Goal: Information Seeking & Learning: Learn about a topic

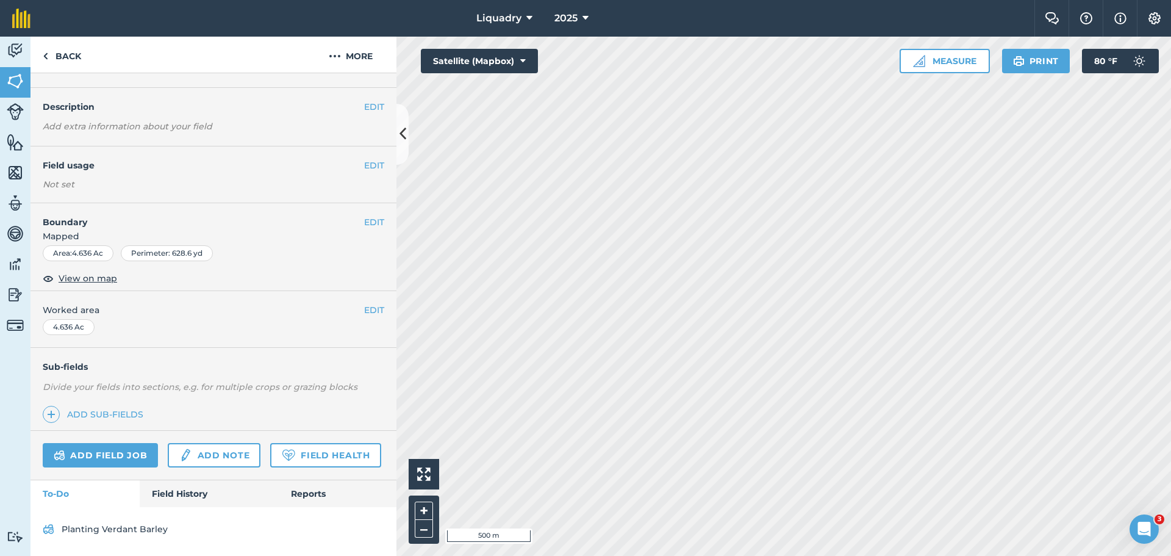
scroll to position [62, 0]
click at [208, 493] on link "Field History" at bounding box center [209, 493] width 138 height 27
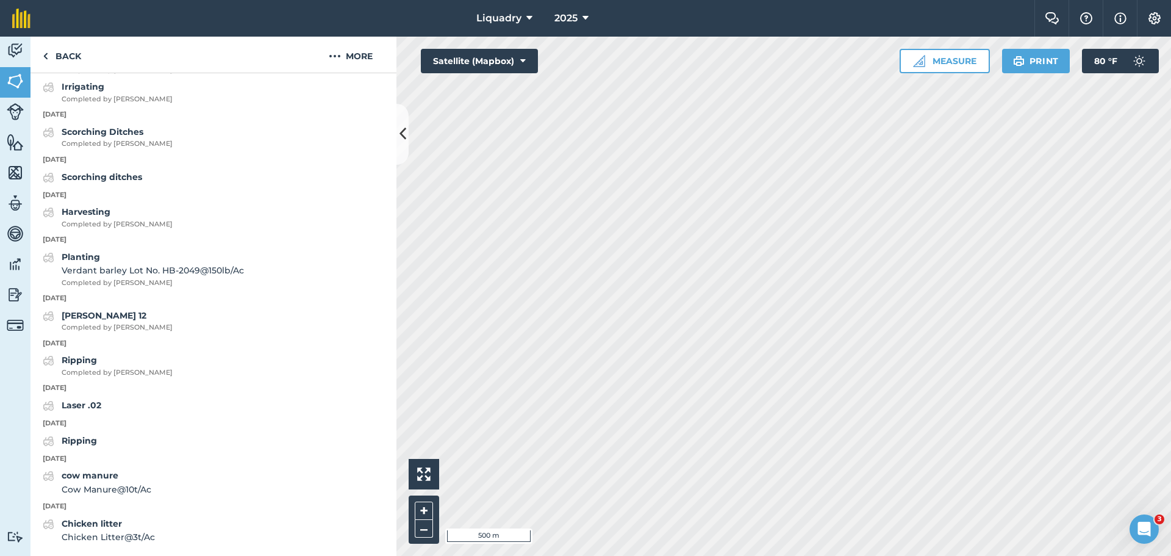
scroll to position [1428, 0]
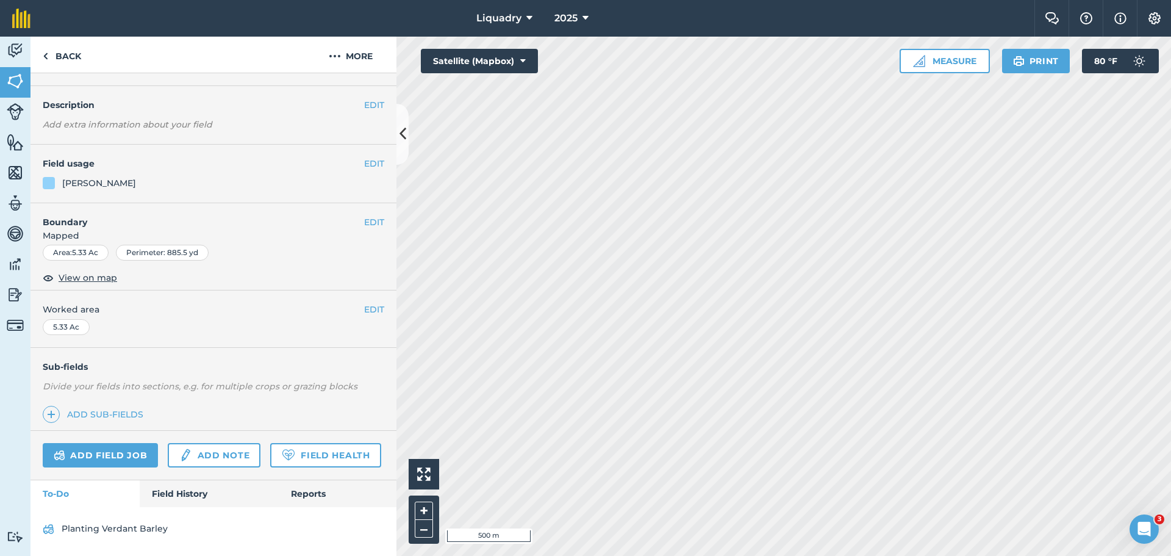
scroll to position [63, 0]
click at [192, 486] on link "Field History" at bounding box center [209, 493] width 138 height 27
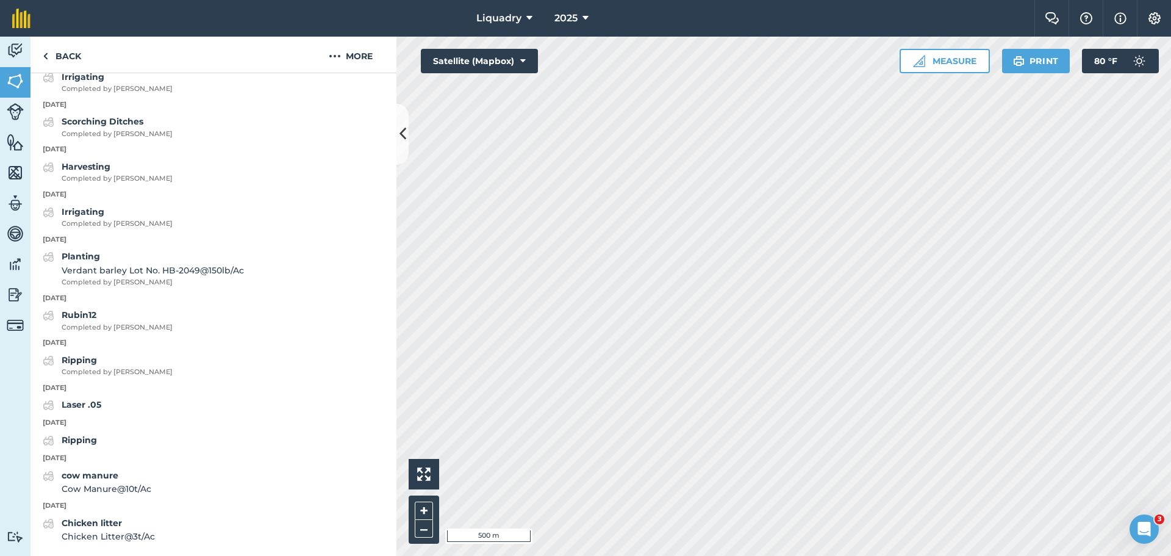
scroll to position [1783, 0]
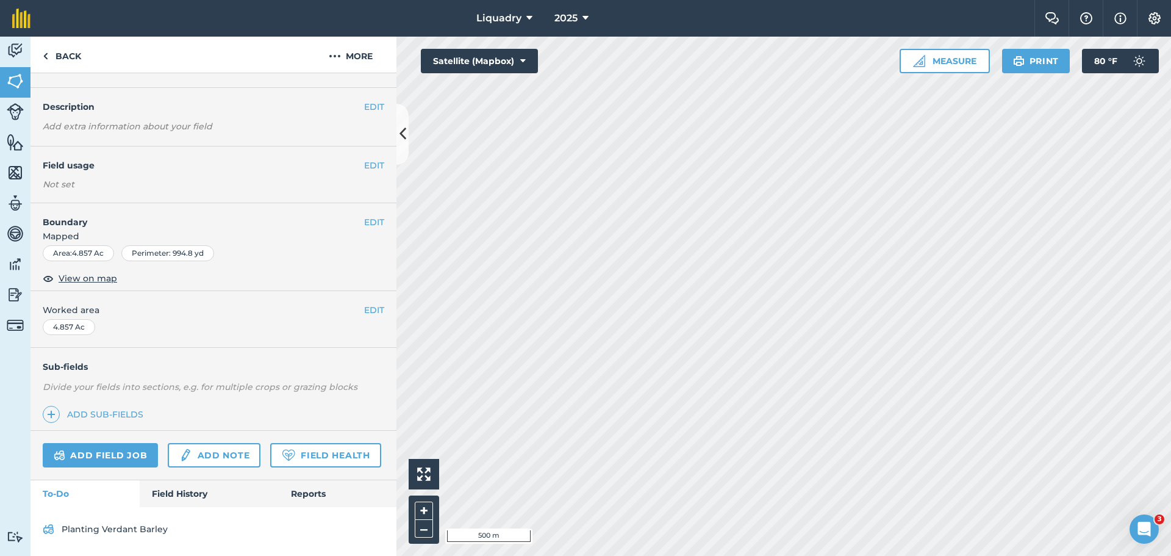
scroll to position [62, 0]
click at [193, 495] on link "Field History" at bounding box center [209, 493] width 138 height 27
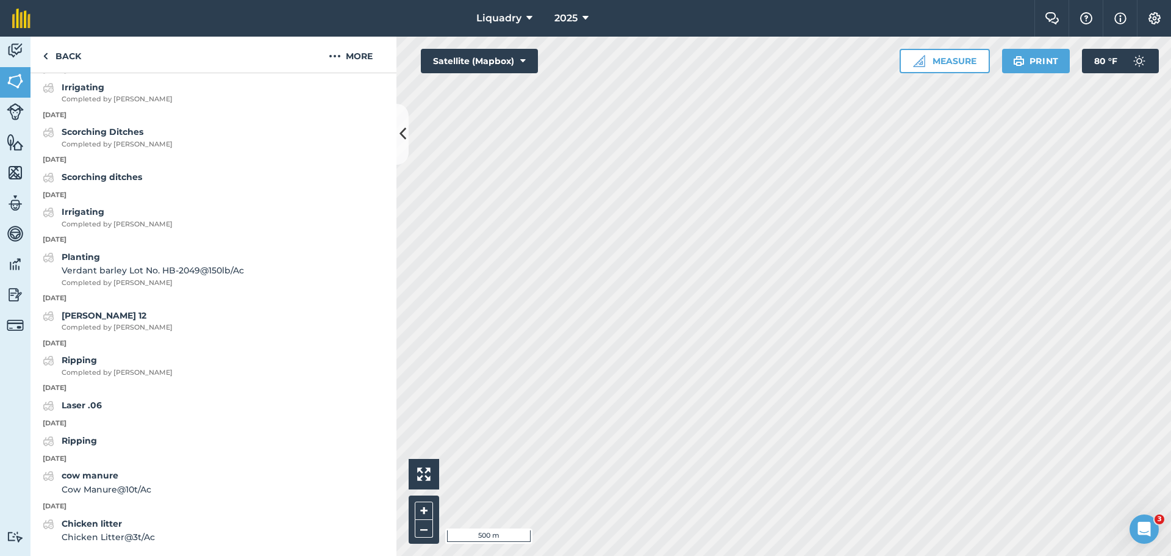
scroll to position [1316, 0]
click at [68, 56] on link "Back" at bounding box center [62, 55] width 63 height 36
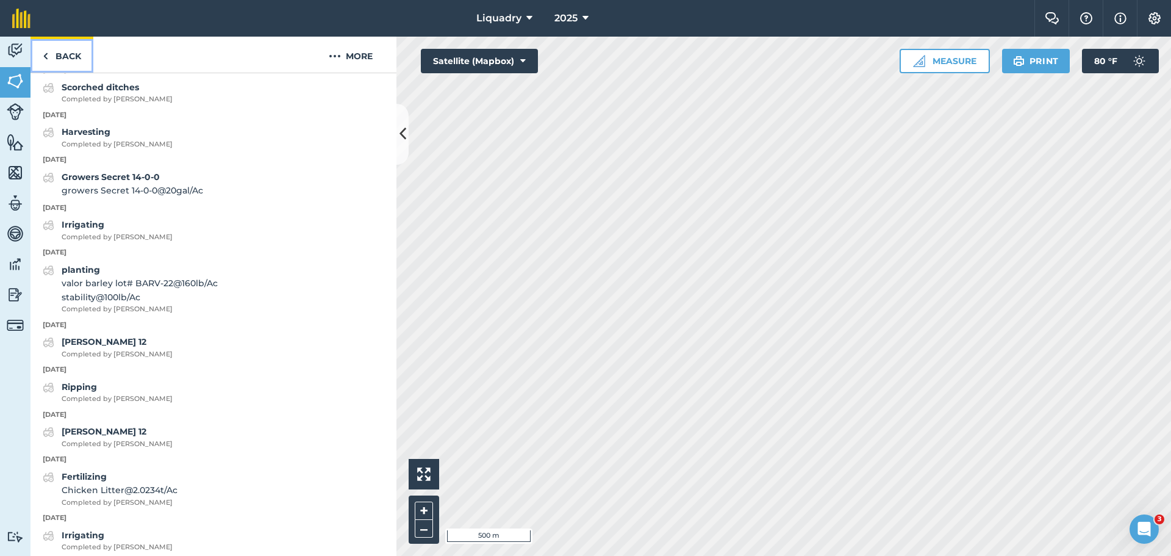
scroll to position [1291, 0]
click at [401, 125] on icon at bounding box center [403, 133] width 7 height 21
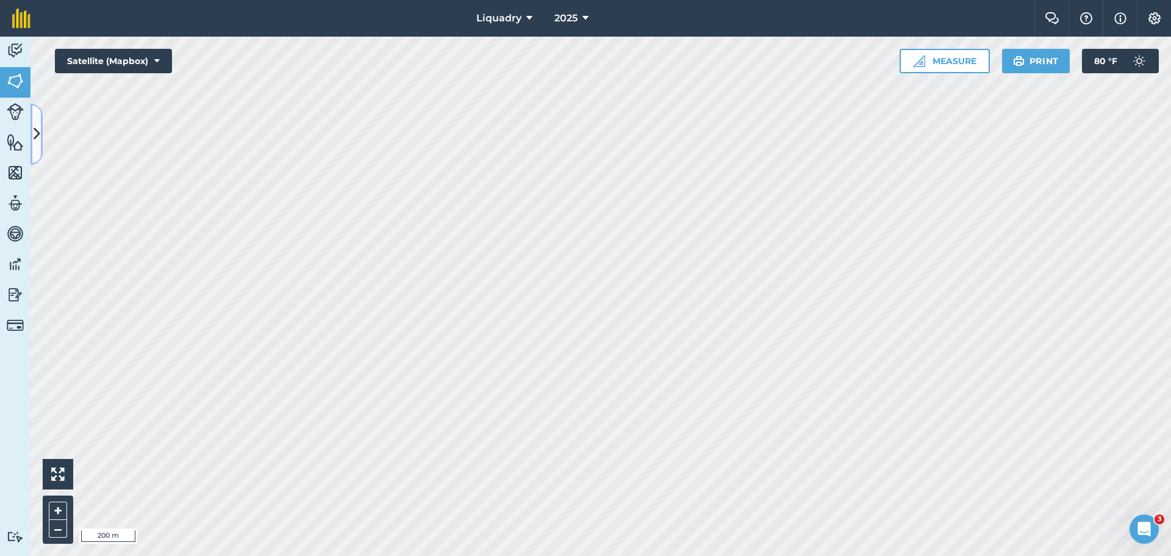
click at [37, 138] on icon at bounding box center [37, 133] width 7 height 21
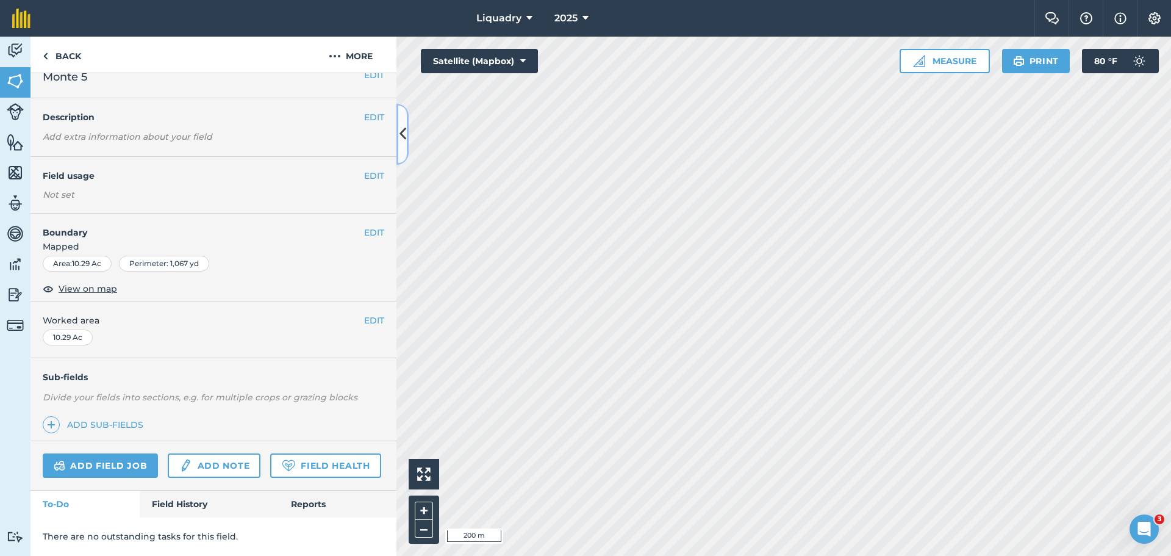
scroll to position [51, 0]
click at [185, 504] on link "Field History" at bounding box center [209, 503] width 138 height 27
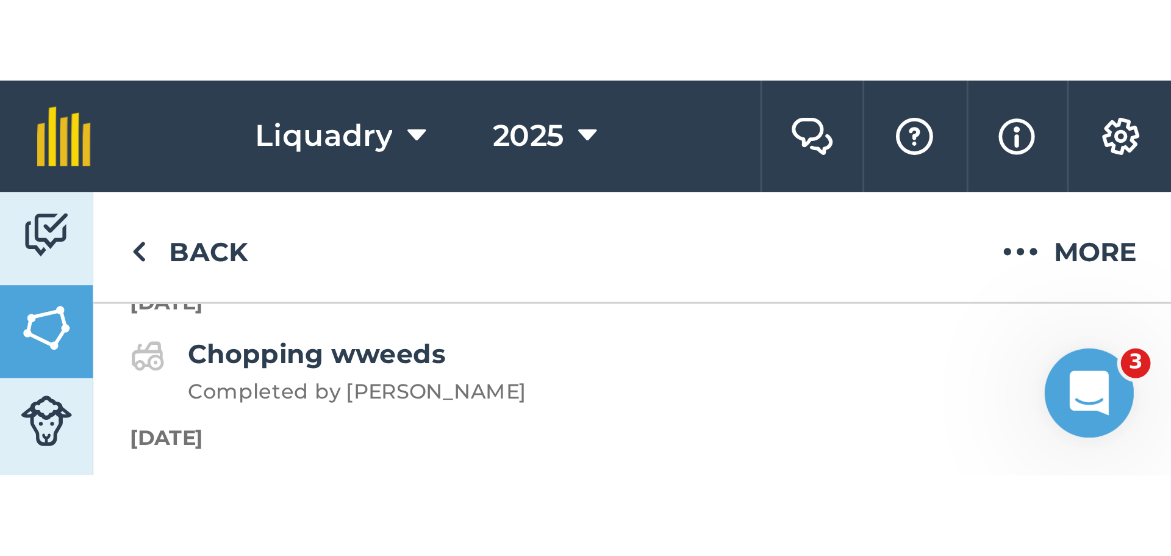
scroll to position [1396, 0]
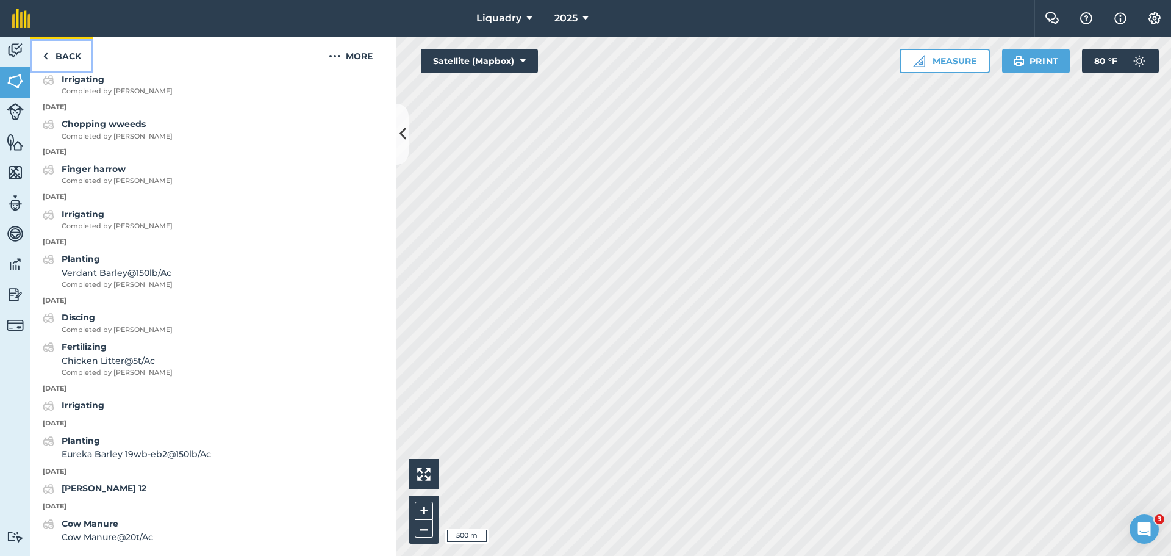
click at [65, 62] on link "Back" at bounding box center [62, 55] width 63 height 36
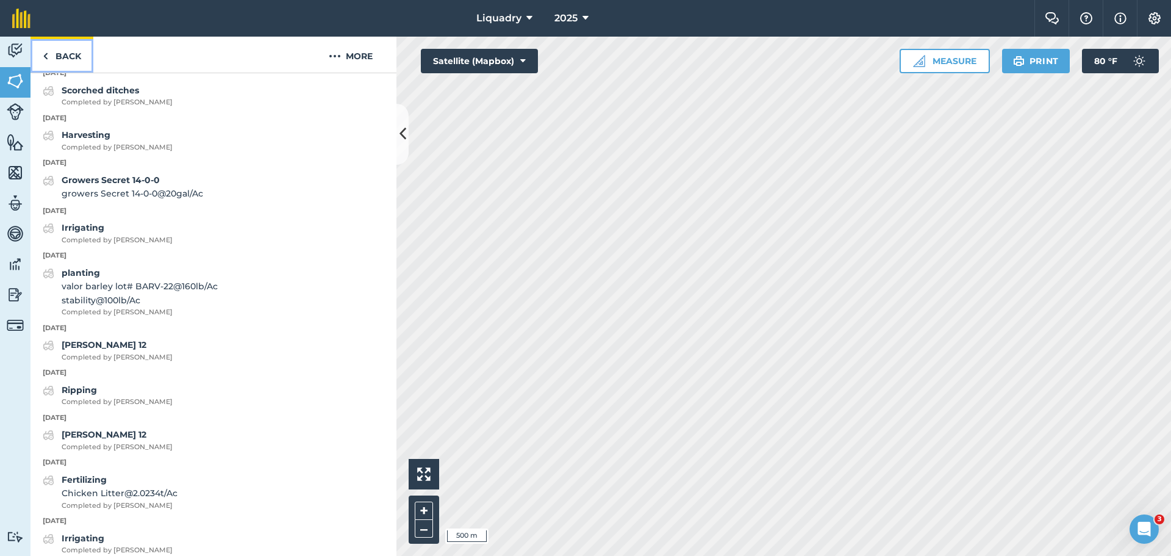
scroll to position [1254, 0]
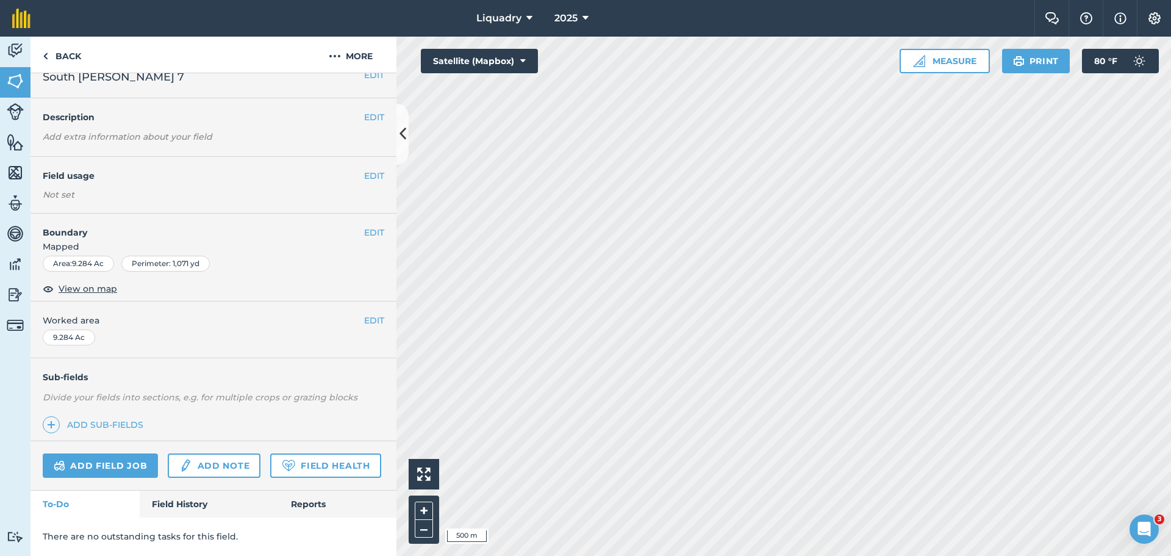
scroll to position [51, 0]
click at [197, 497] on link "Field History" at bounding box center [209, 503] width 138 height 27
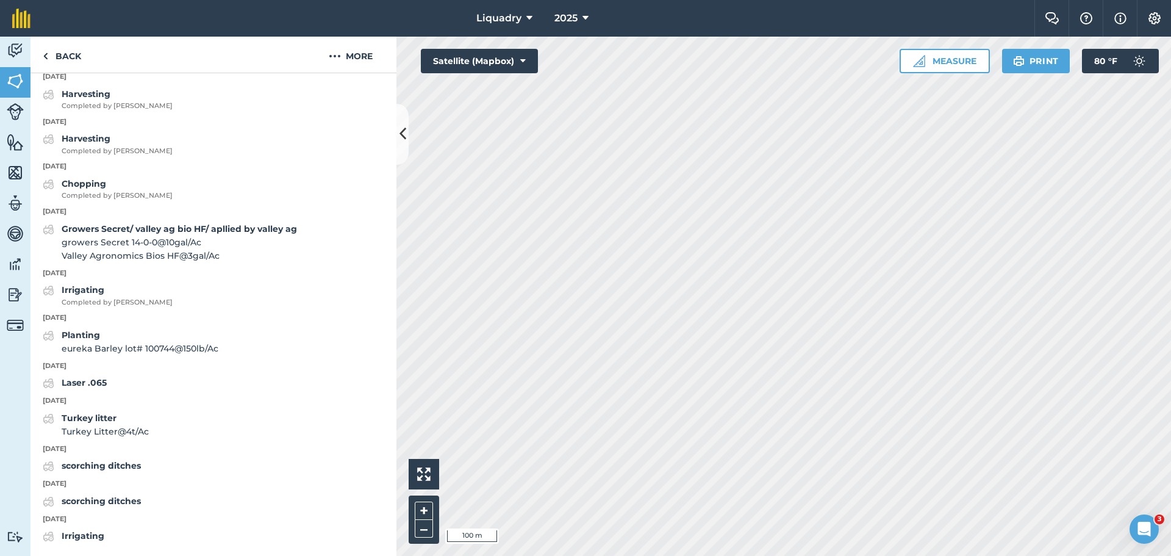
scroll to position [1532, 0]
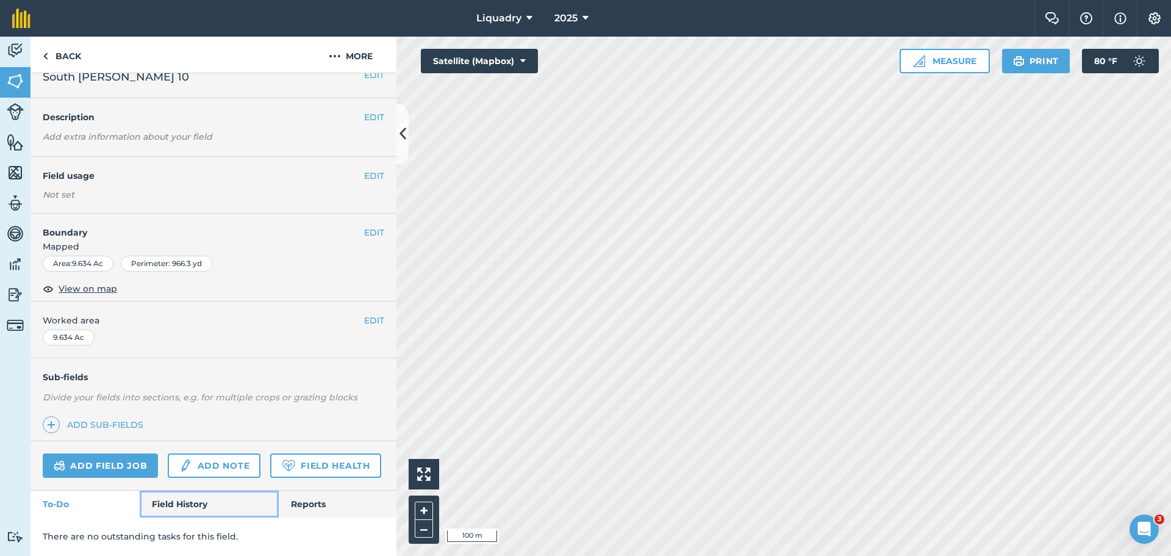
click at [175, 500] on link "Field History" at bounding box center [209, 503] width 138 height 27
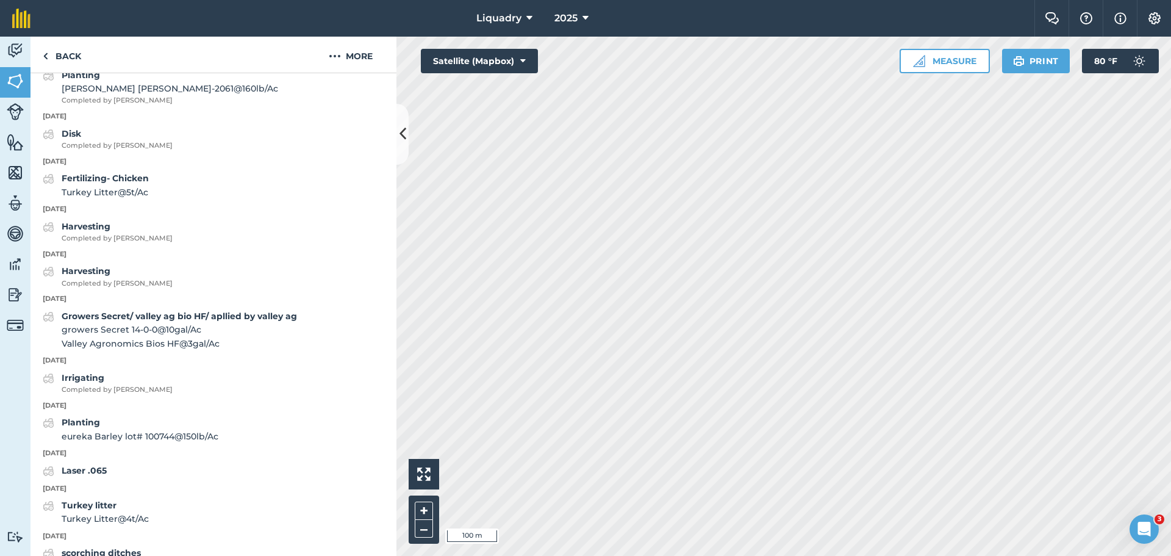
scroll to position [1298, 0]
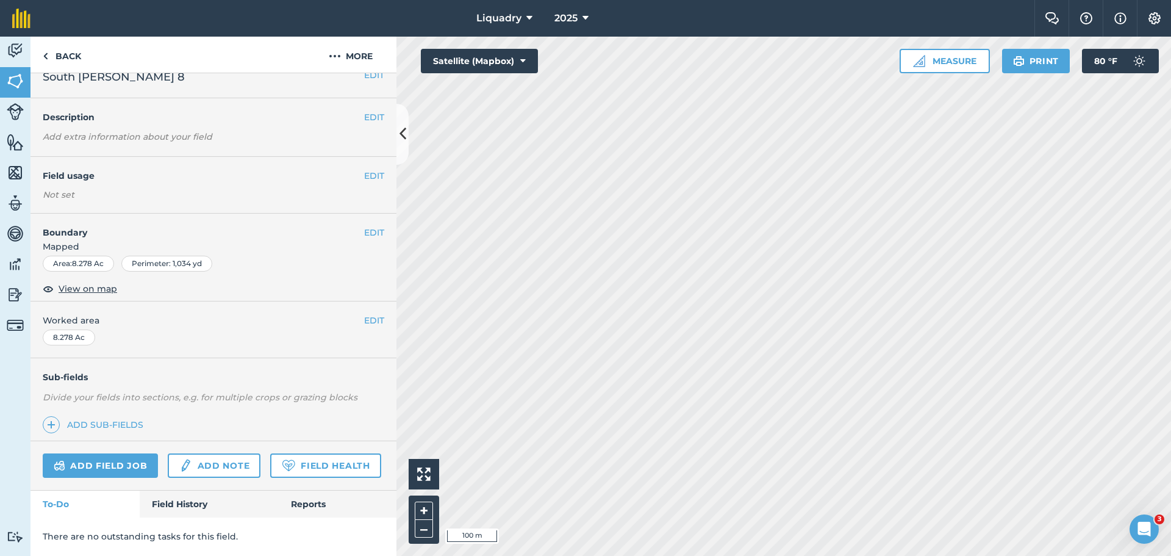
scroll to position [51, 0]
click at [176, 501] on link "Field History" at bounding box center [209, 503] width 138 height 27
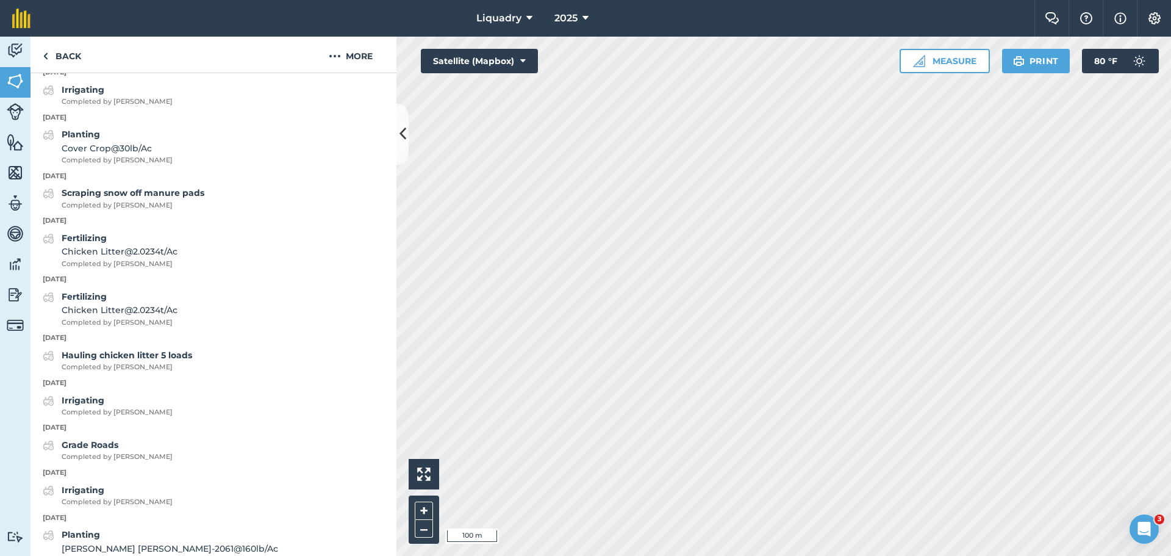
scroll to position [1088, 0]
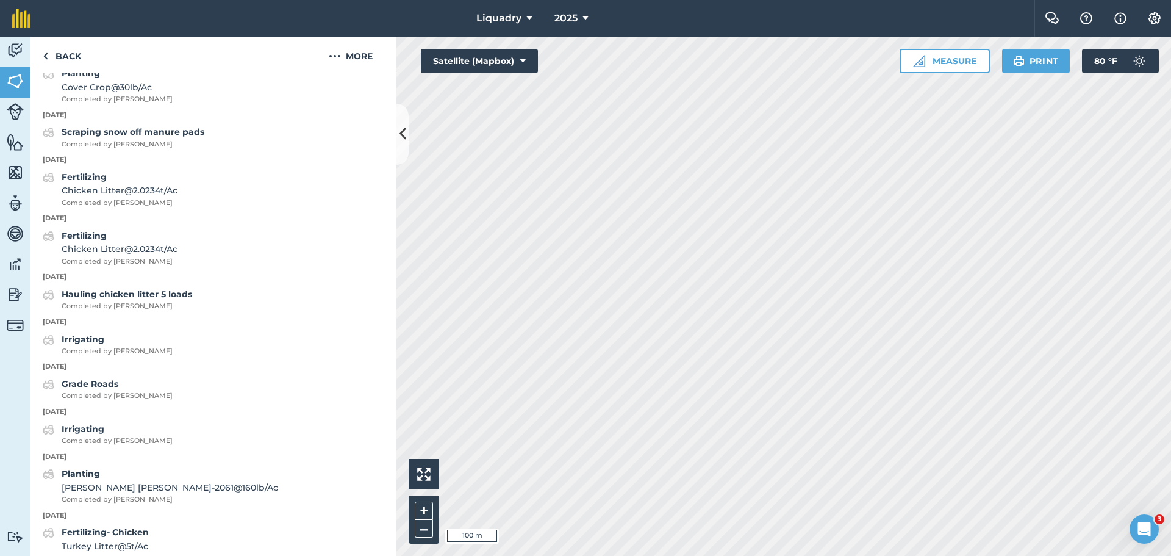
scroll to position [51, 0]
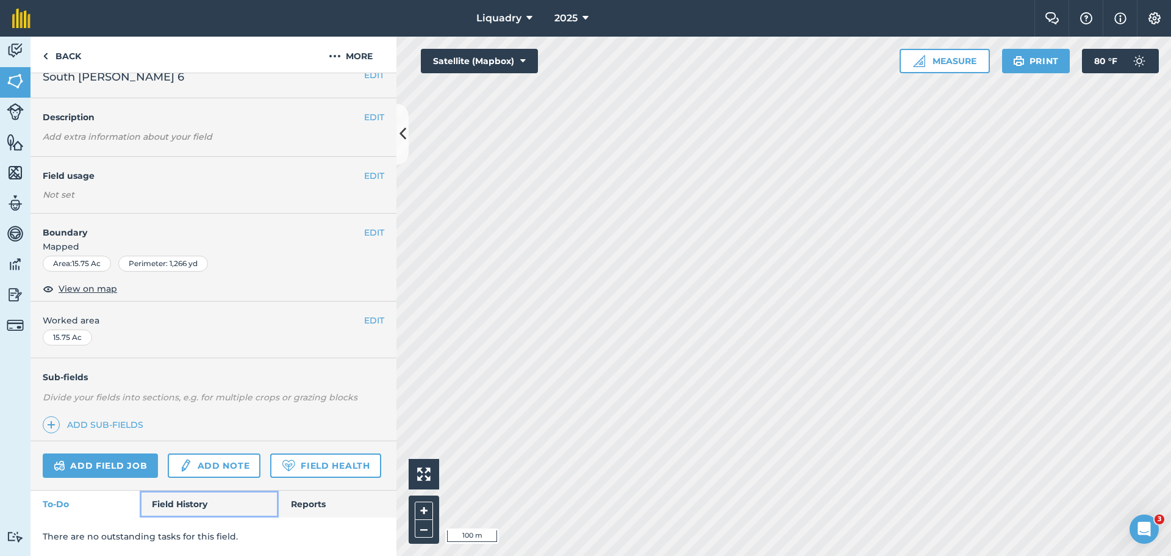
click at [185, 497] on link "Field History" at bounding box center [209, 503] width 138 height 27
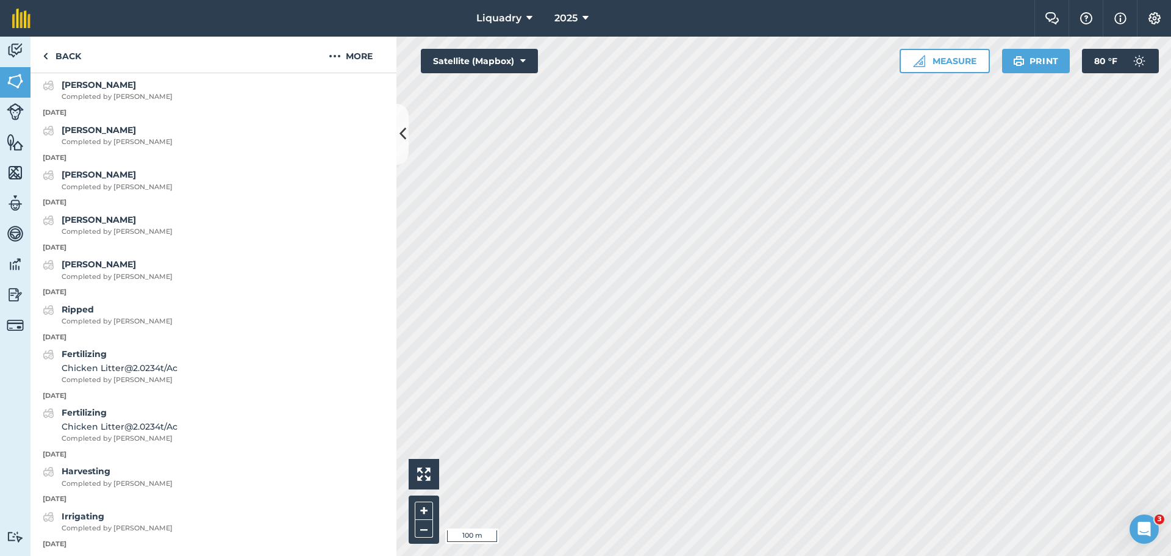
scroll to position [1088, 0]
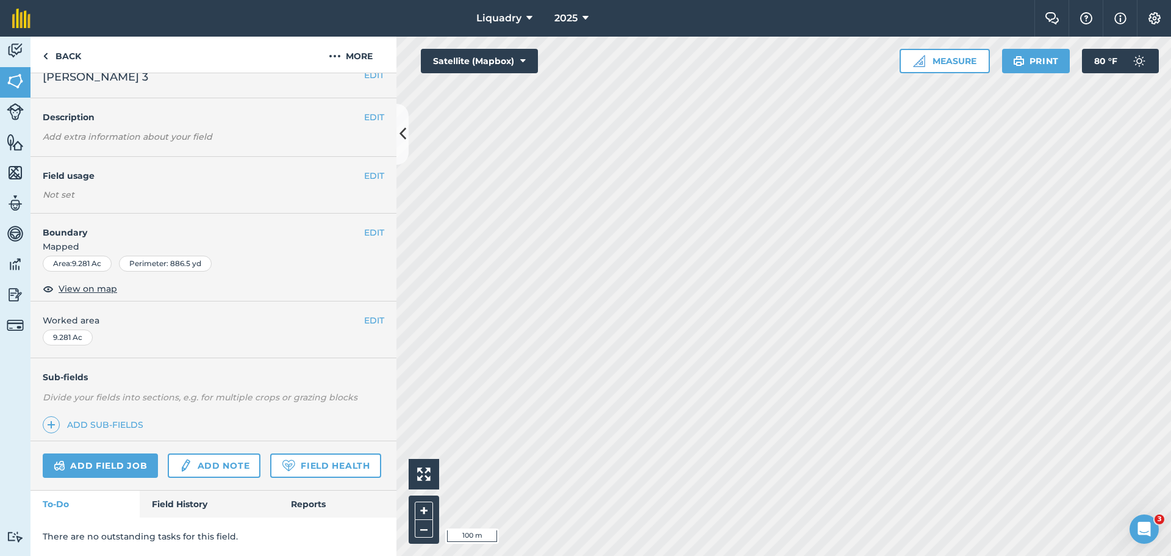
scroll to position [51, 0]
click at [191, 501] on link "Field History" at bounding box center [209, 503] width 138 height 27
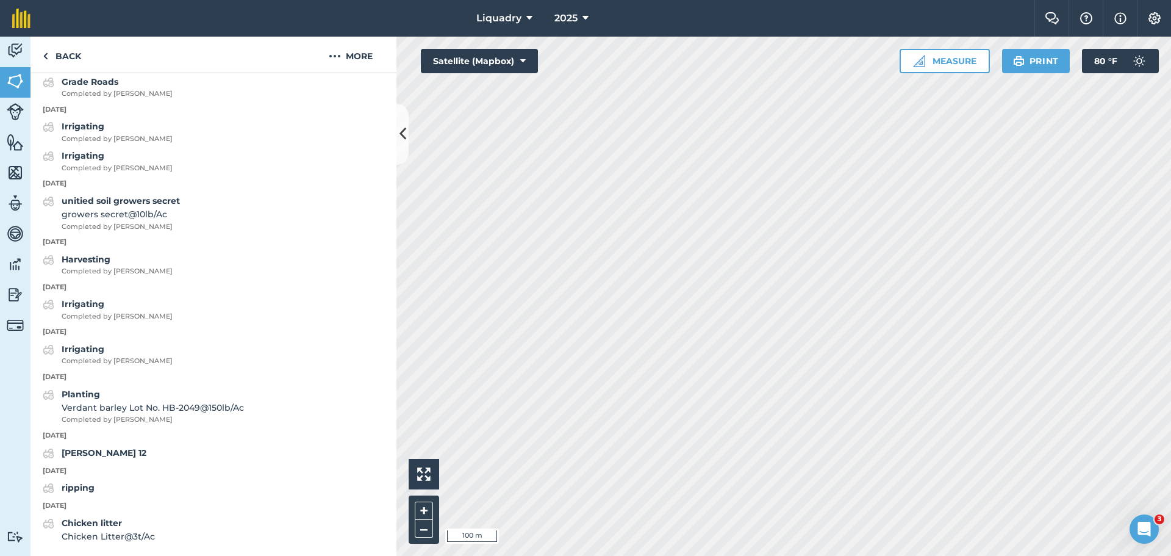
scroll to position [1299, 0]
click at [58, 63] on link "Back" at bounding box center [62, 55] width 63 height 36
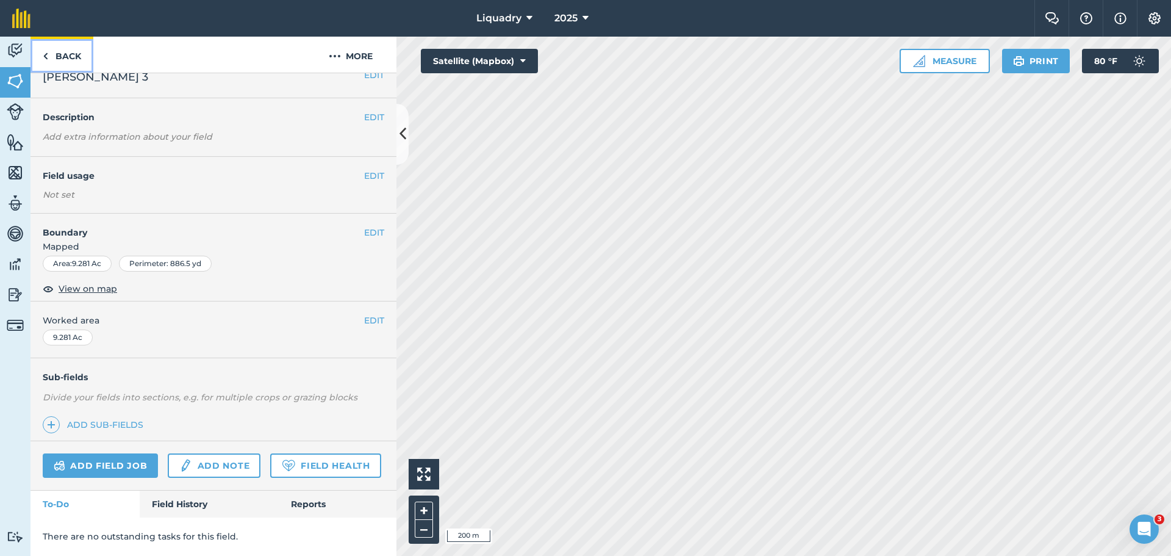
scroll to position [51, 0]
click at [63, 56] on link "Back" at bounding box center [62, 55] width 63 height 36
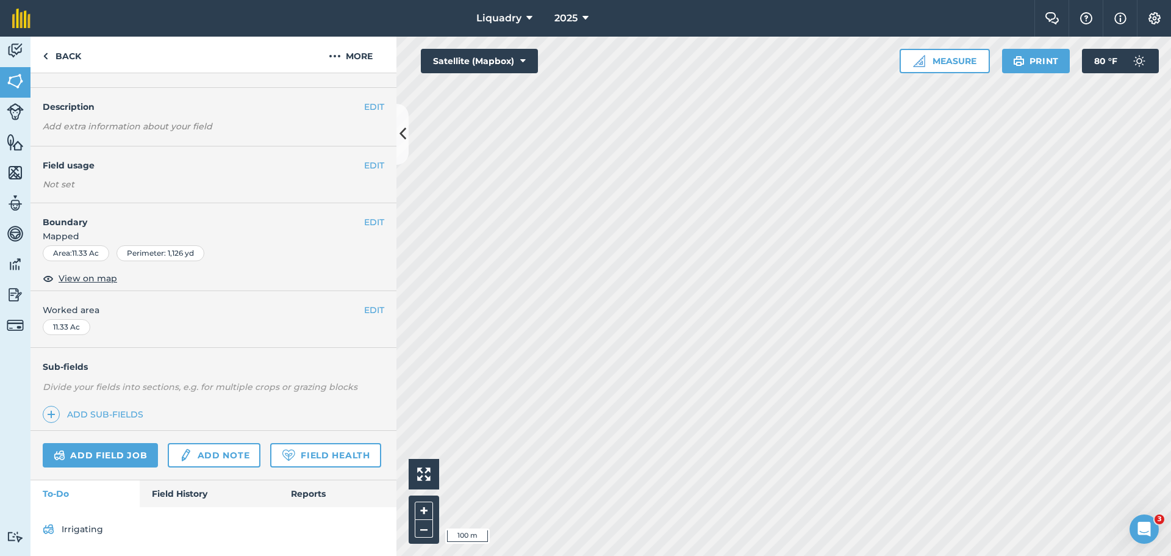
scroll to position [62, 0]
click at [167, 482] on link "Field History" at bounding box center [209, 493] width 138 height 27
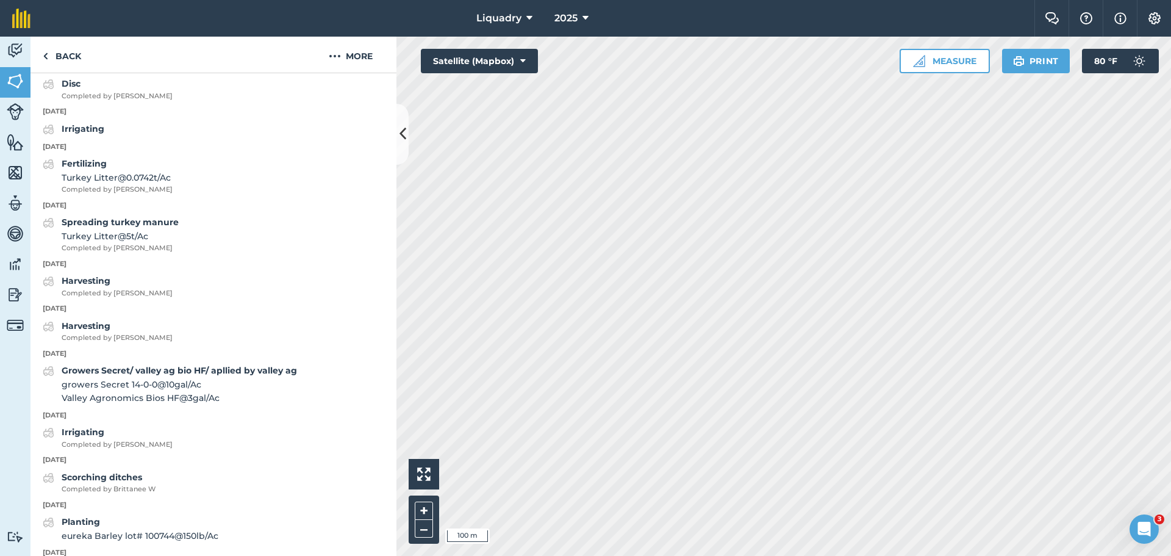
scroll to position [2183, 0]
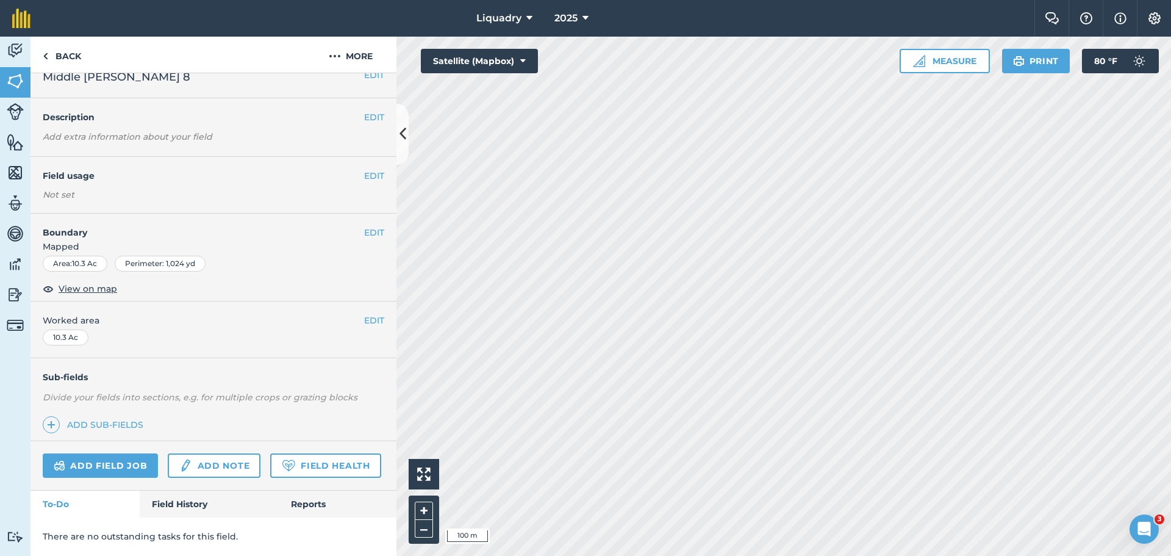
scroll to position [51, 0]
click at [167, 501] on link "Field History" at bounding box center [209, 503] width 138 height 27
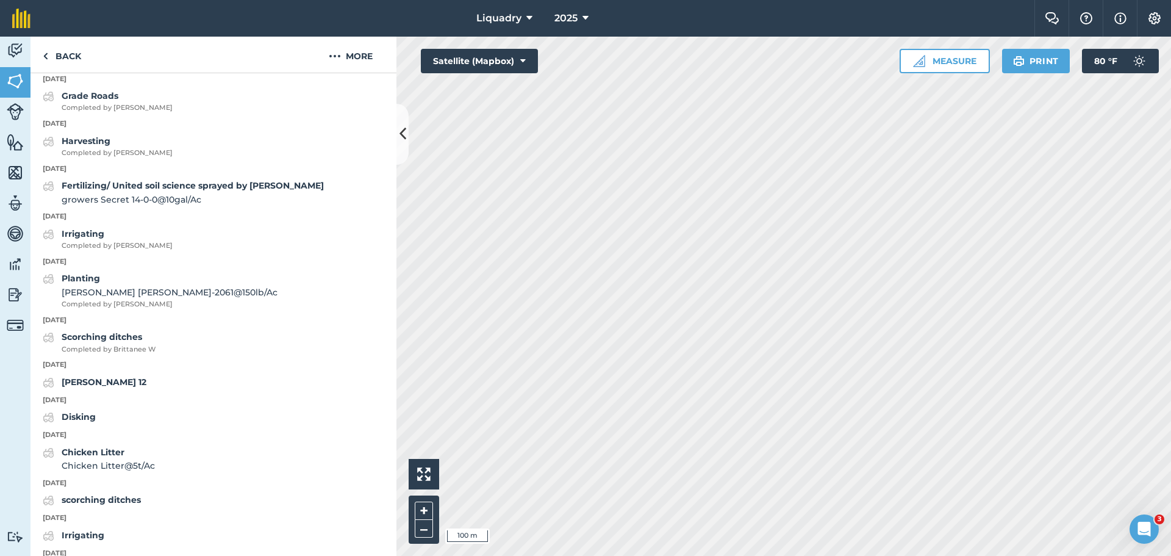
scroll to position [1401, 0]
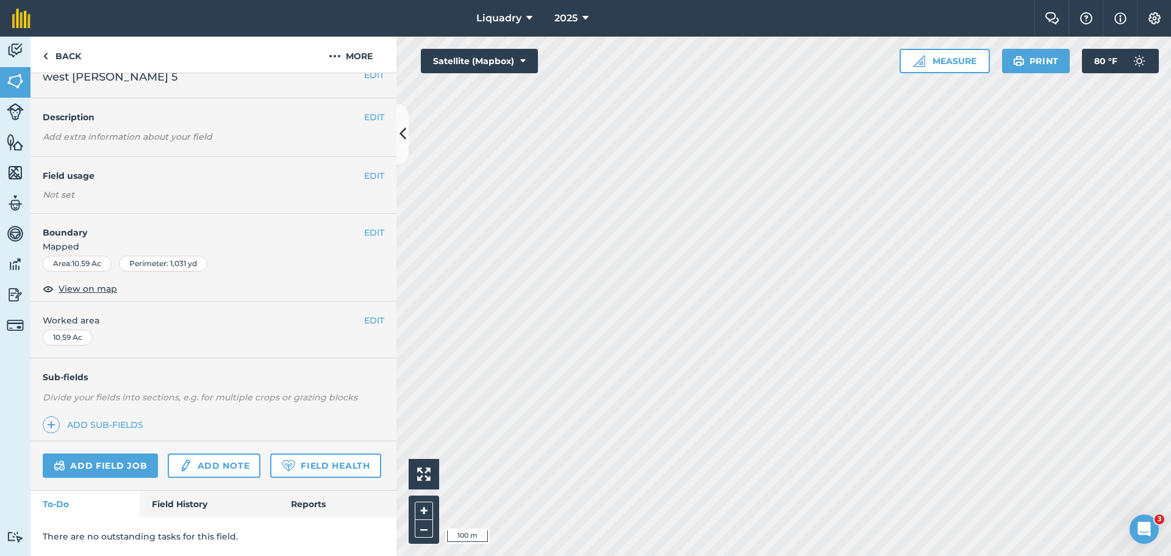
scroll to position [51, 0]
click at [160, 503] on link "Field History" at bounding box center [209, 503] width 138 height 27
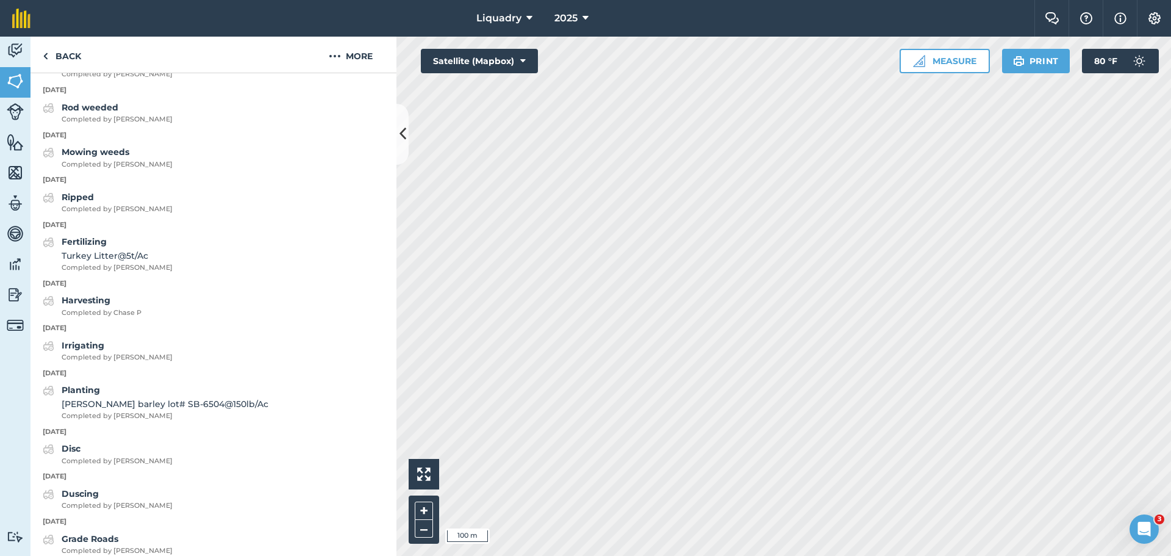
scroll to position [1515, 0]
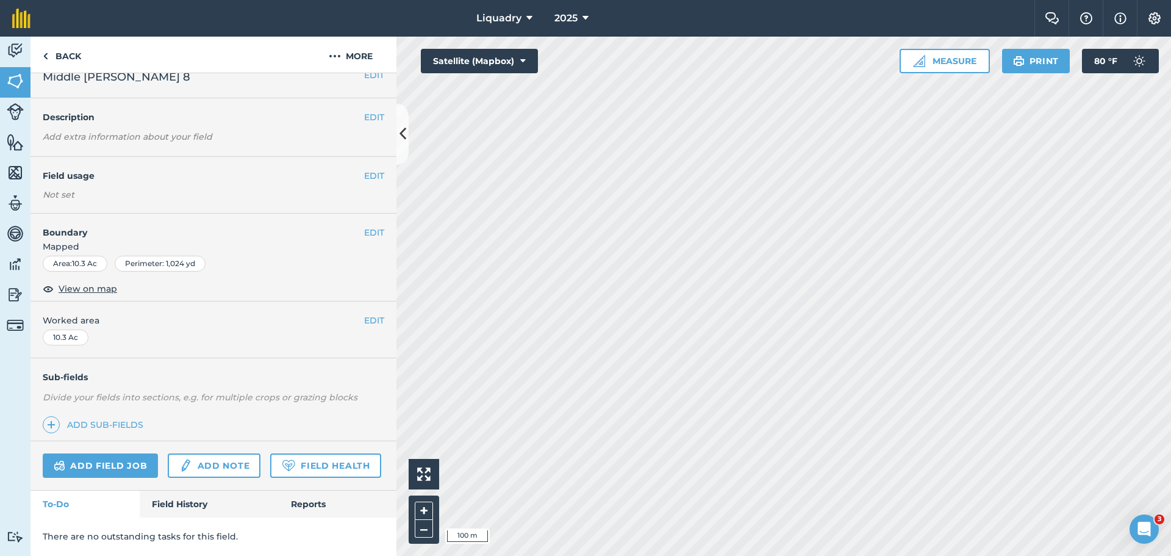
scroll to position [51, 0]
click at [172, 502] on link "Field History" at bounding box center [209, 503] width 138 height 27
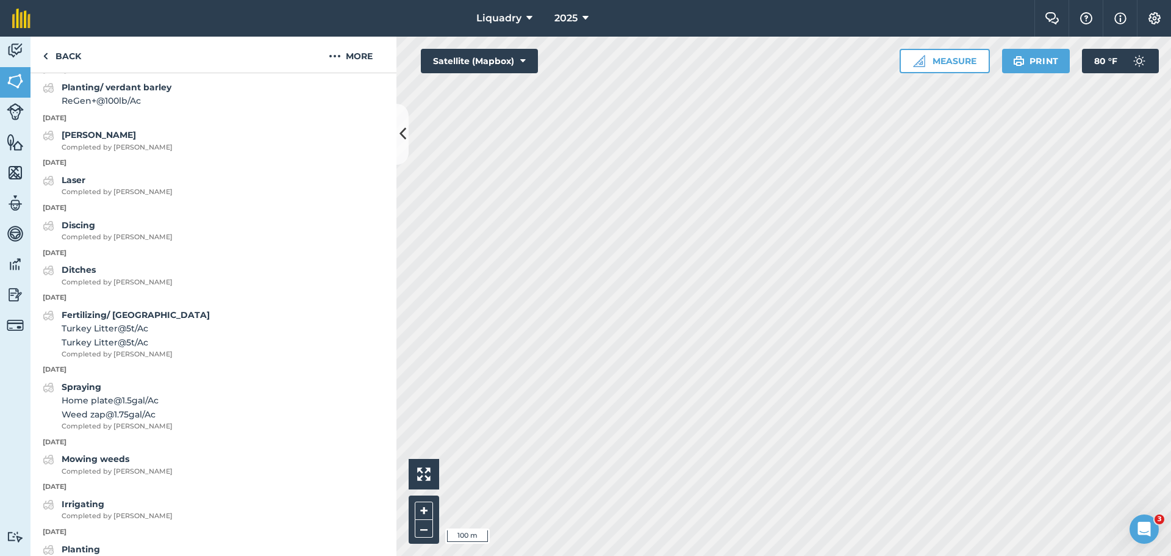
scroll to position [669, 0]
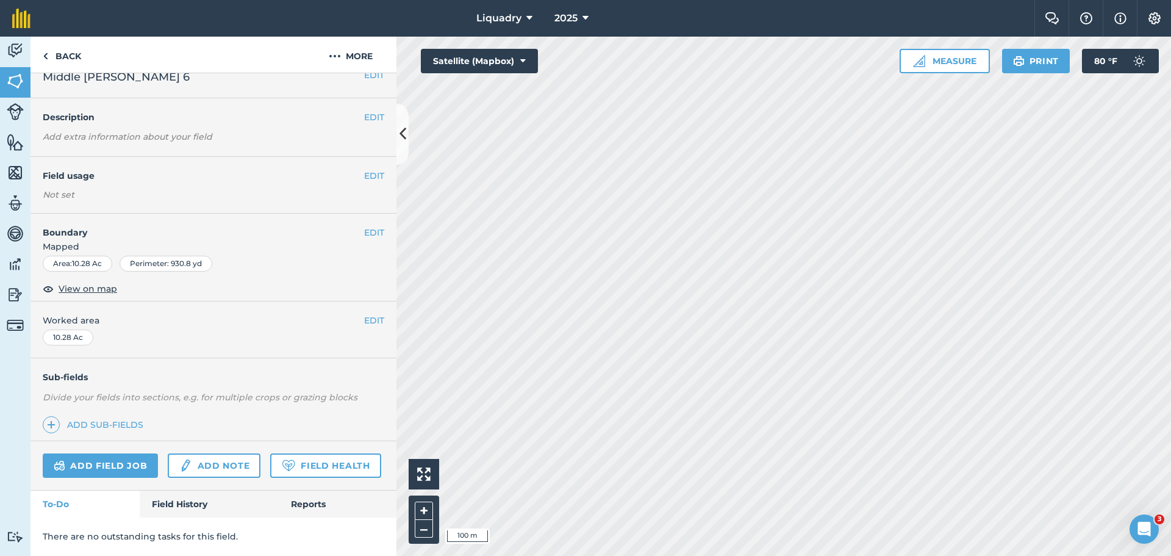
scroll to position [51, 0]
click at [160, 497] on link "Field History" at bounding box center [209, 503] width 138 height 27
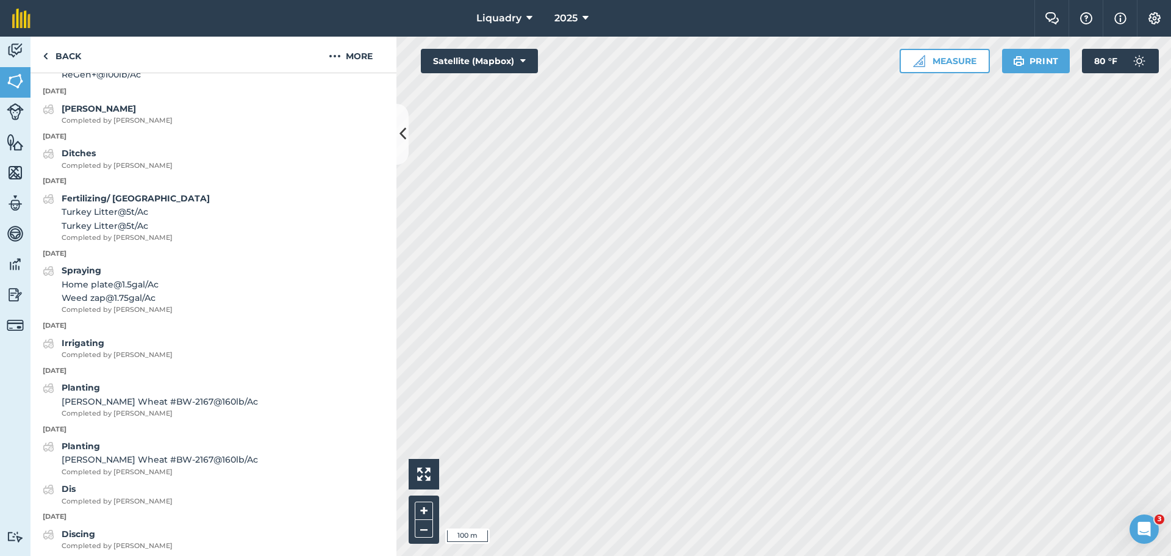
scroll to position [519, 0]
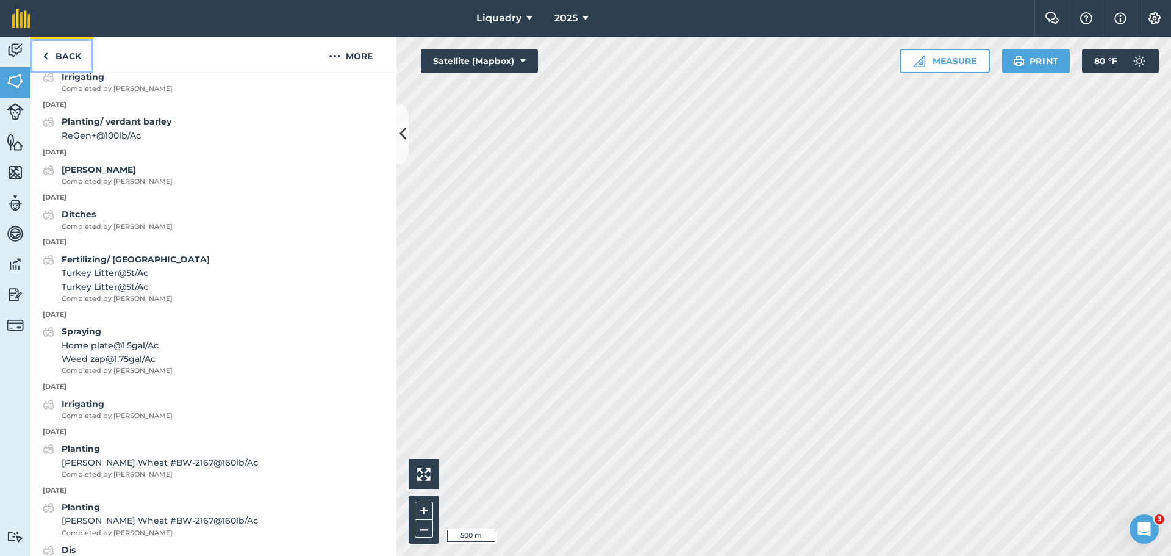
click at [45, 59] on img at bounding box center [45, 56] width 5 height 15
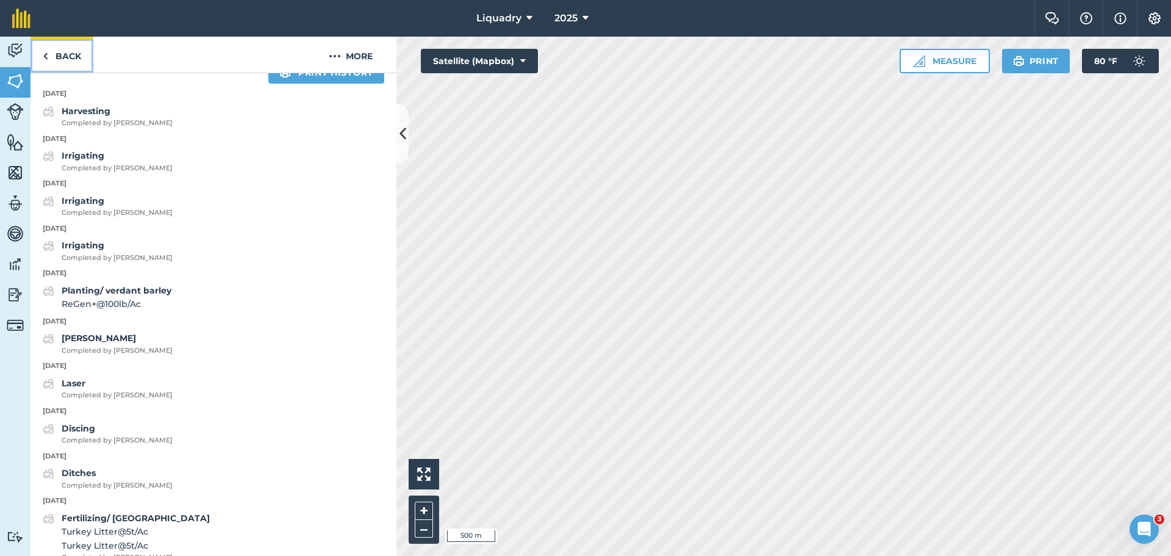
scroll to position [485, 0]
click at [45, 59] on img at bounding box center [45, 56] width 5 height 15
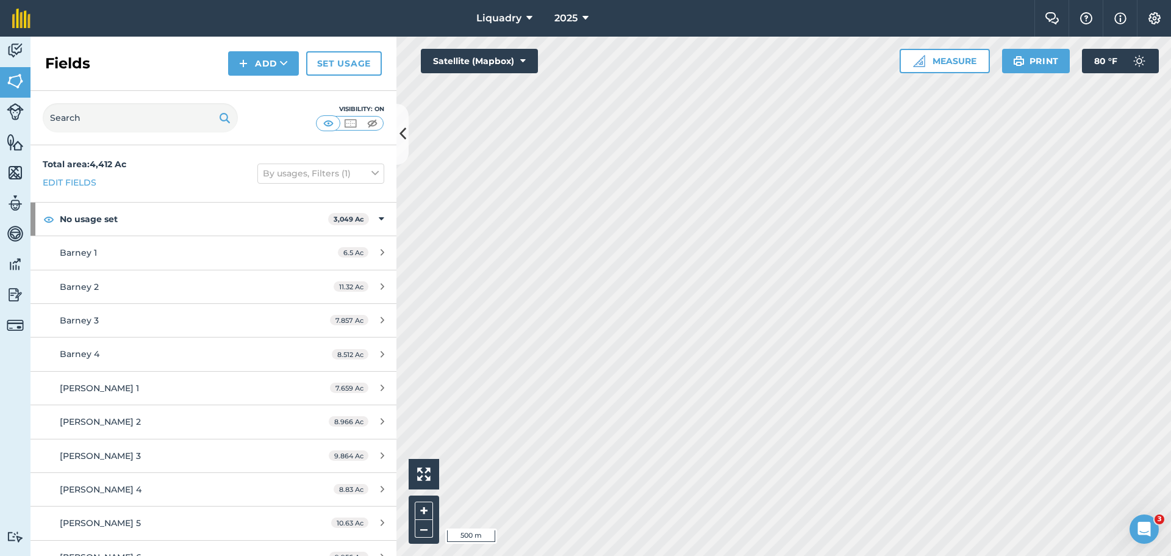
click at [655, 555] on html "Liquadry 2025 Farm Chat Help Info Settings Liquadry - 2025 Printed on [DATE] Fi…" at bounding box center [585, 278] width 1171 height 556
click at [707, 555] on html "Liquadry 2025 Farm Chat Help Info Settings Liquadry - 2025 Printed on [DATE] Fi…" at bounding box center [585, 278] width 1171 height 556
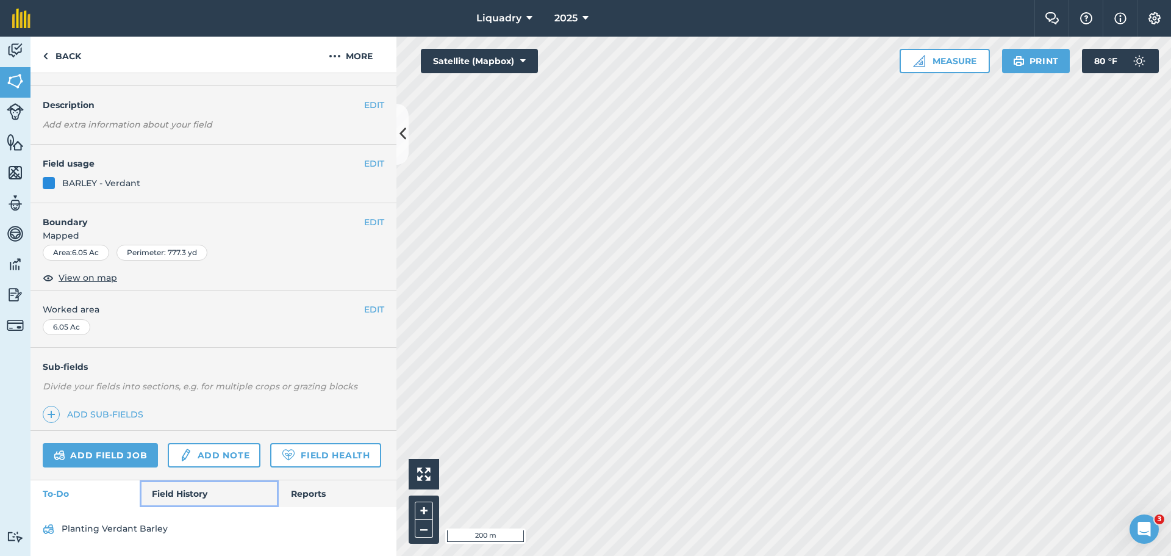
click at [186, 488] on link "Field History" at bounding box center [209, 493] width 138 height 27
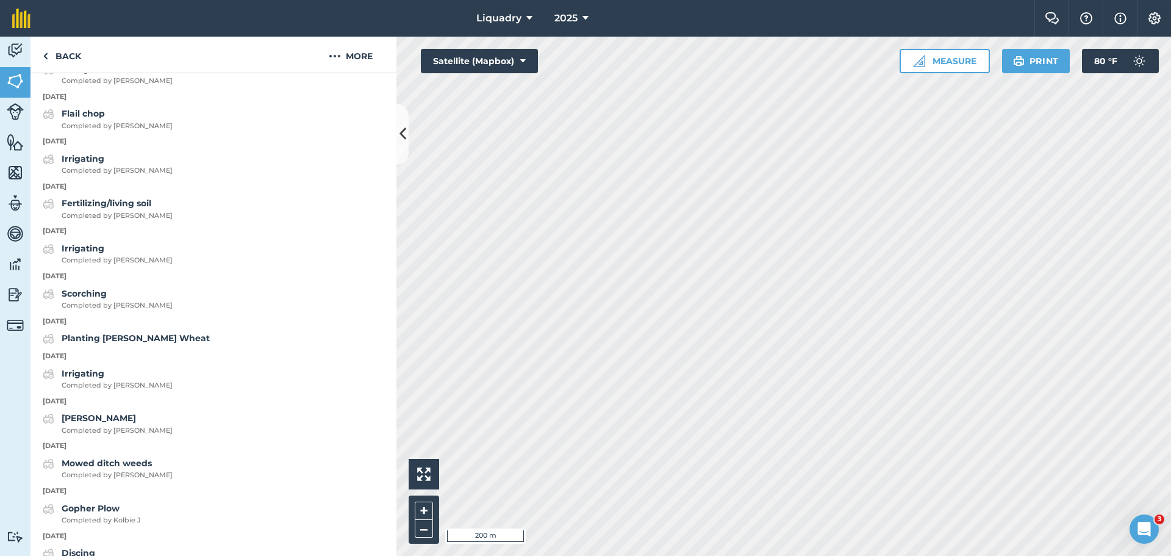
scroll to position [1082, 0]
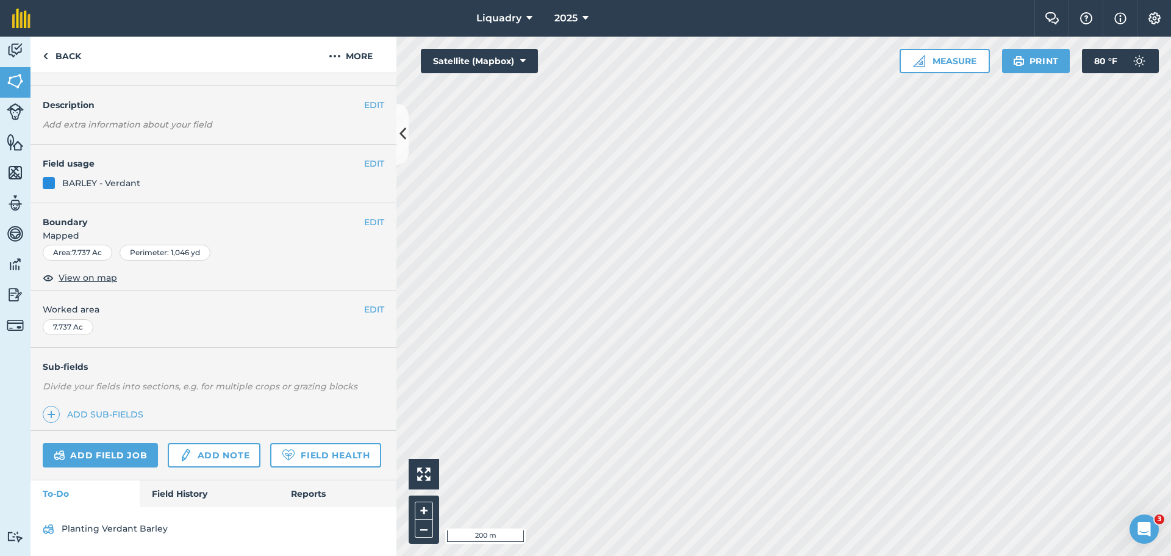
scroll to position [63, 0]
click at [191, 489] on link "Field History" at bounding box center [209, 493] width 138 height 27
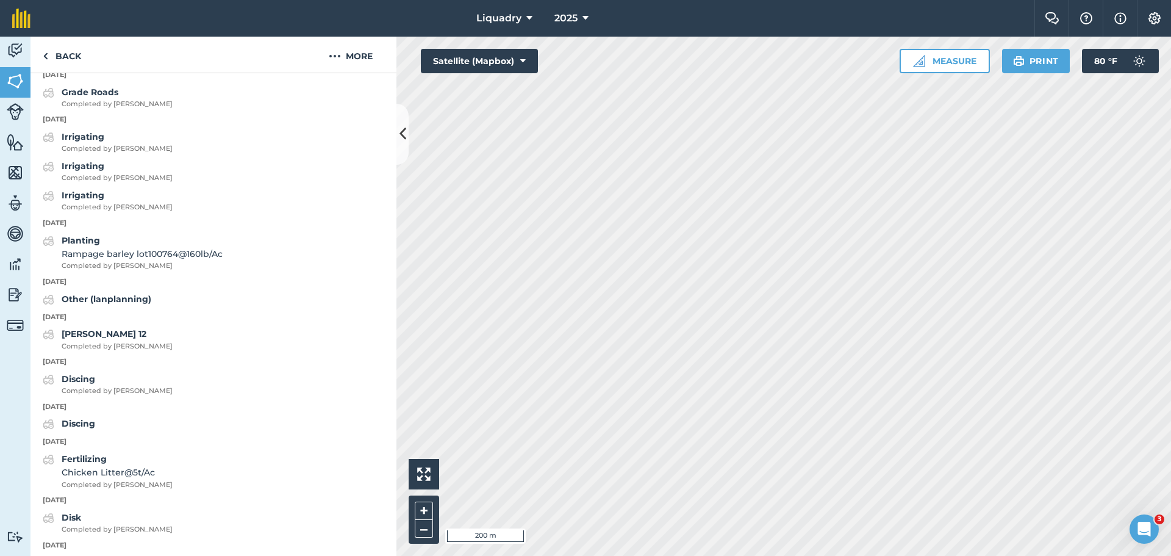
scroll to position [1342, 0]
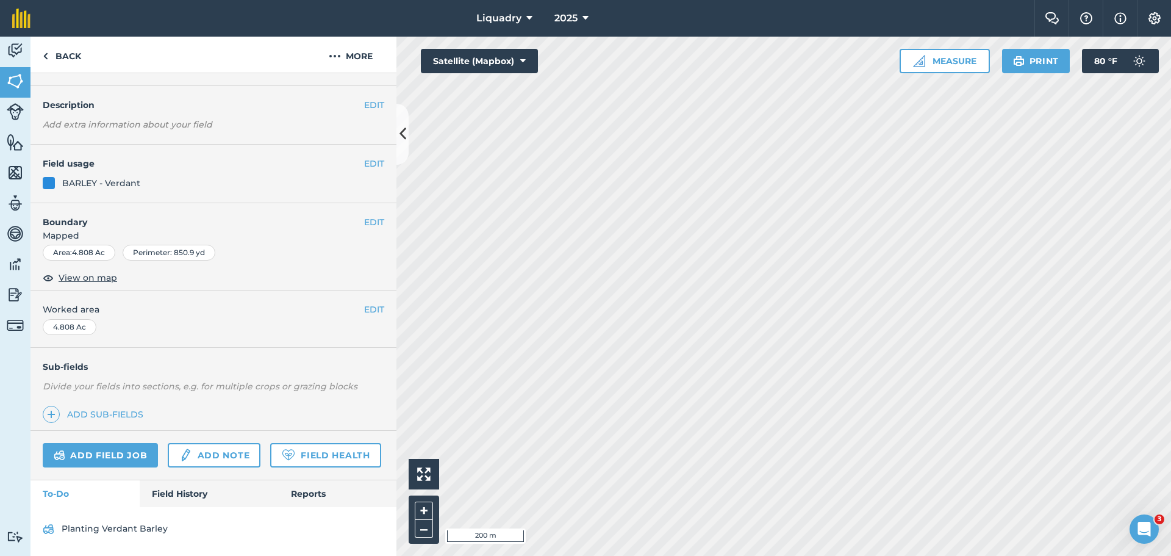
scroll to position [63, 0]
click at [171, 499] on link "Field History" at bounding box center [209, 493] width 138 height 27
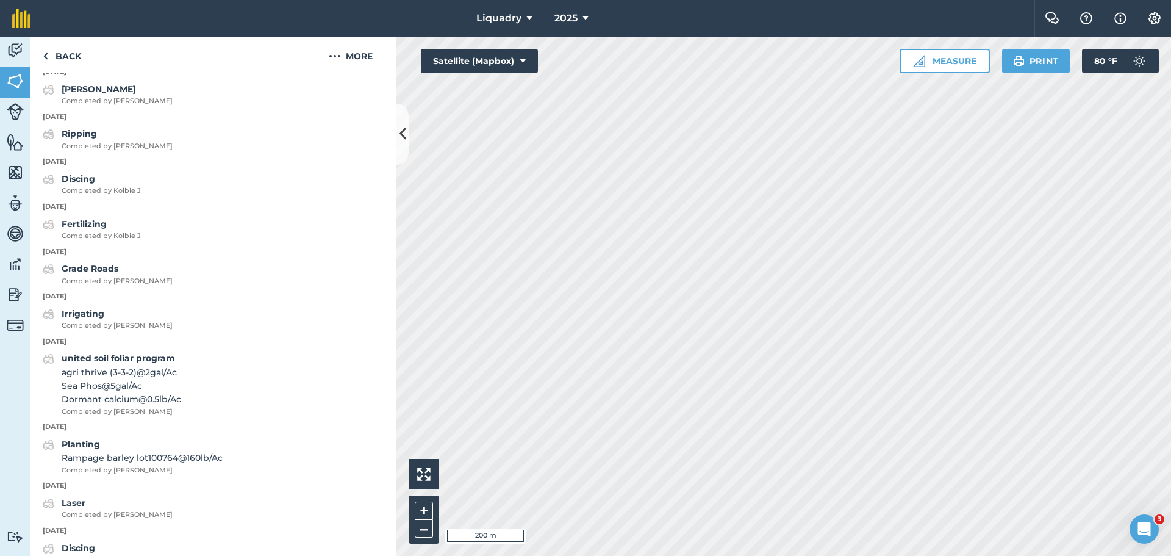
scroll to position [1527, 0]
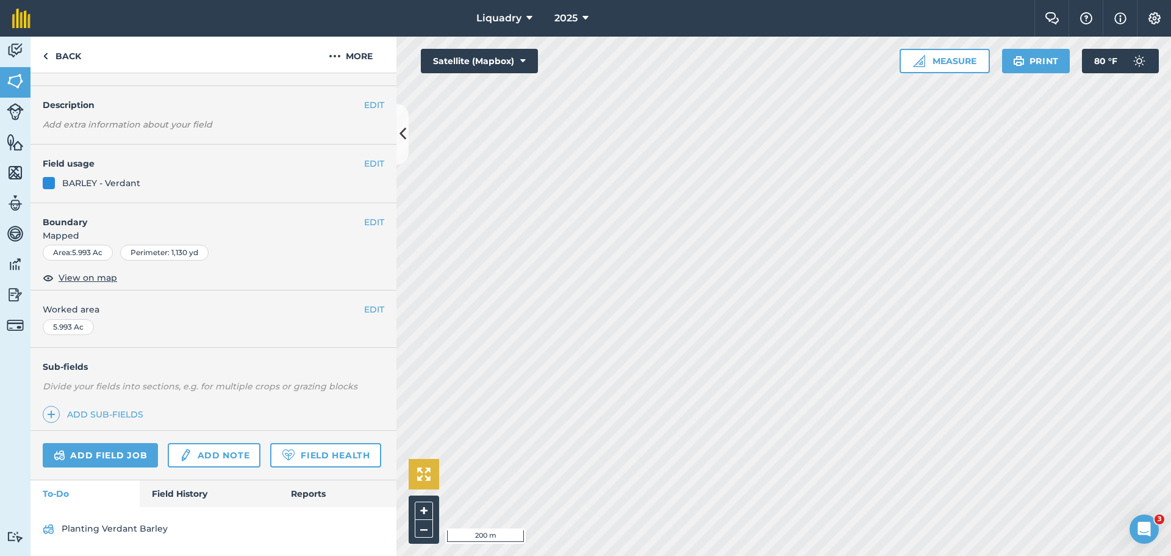
scroll to position [63, 0]
click at [190, 484] on link "Field History" at bounding box center [209, 493] width 138 height 27
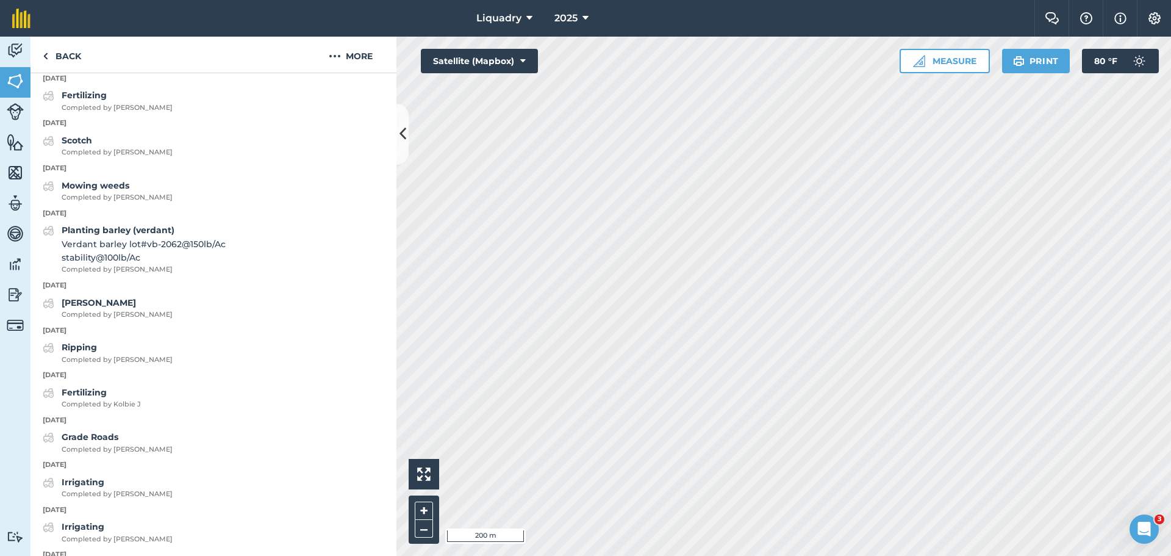
scroll to position [1100, 0]
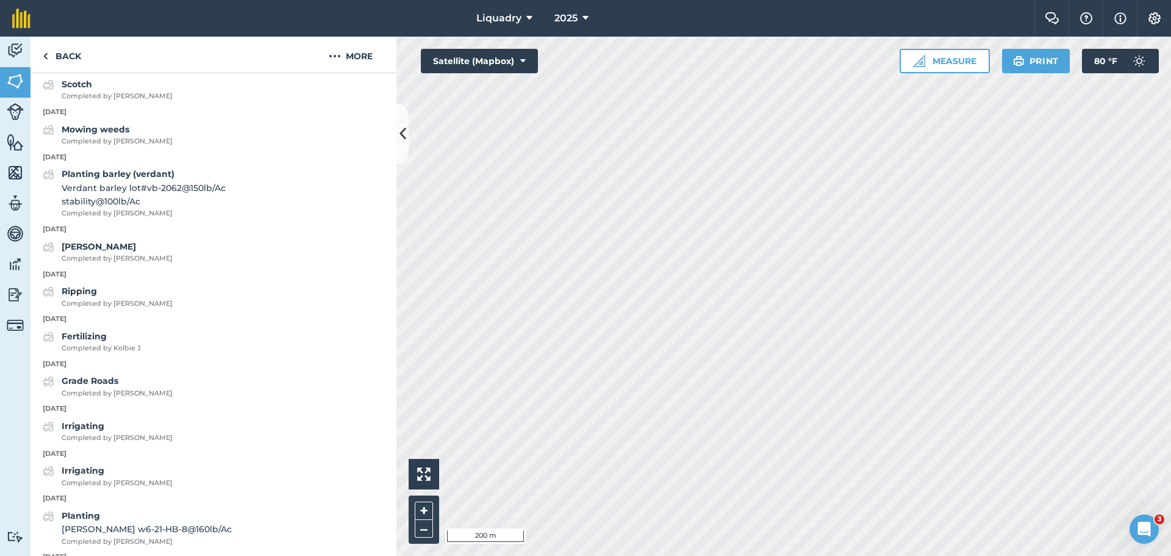
scroll to position [63, 0]
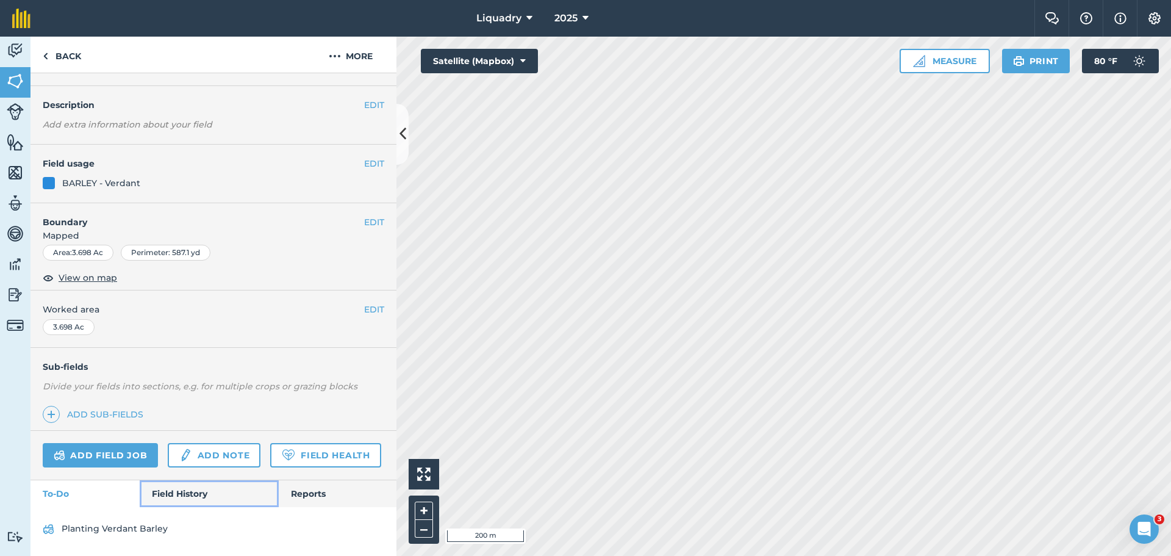
click at [187, 485] on link "Field History" at bounding box center [209, 493] width 138 height 27
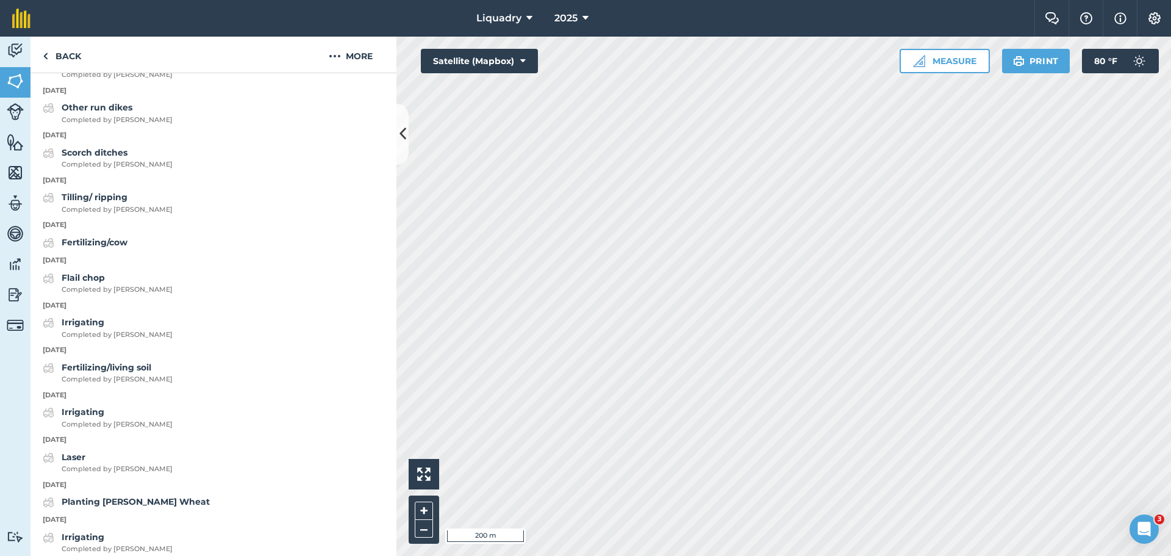
scroll to position [917, 0]
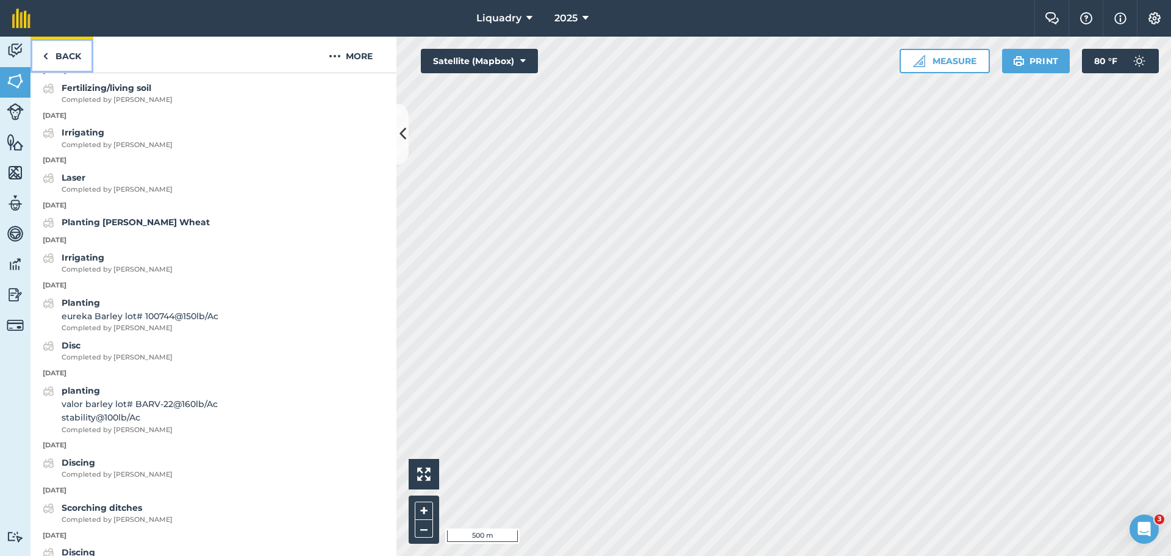
click at [51, 52] on link "Back" at bounding box center [62, 55] width 63 height 36
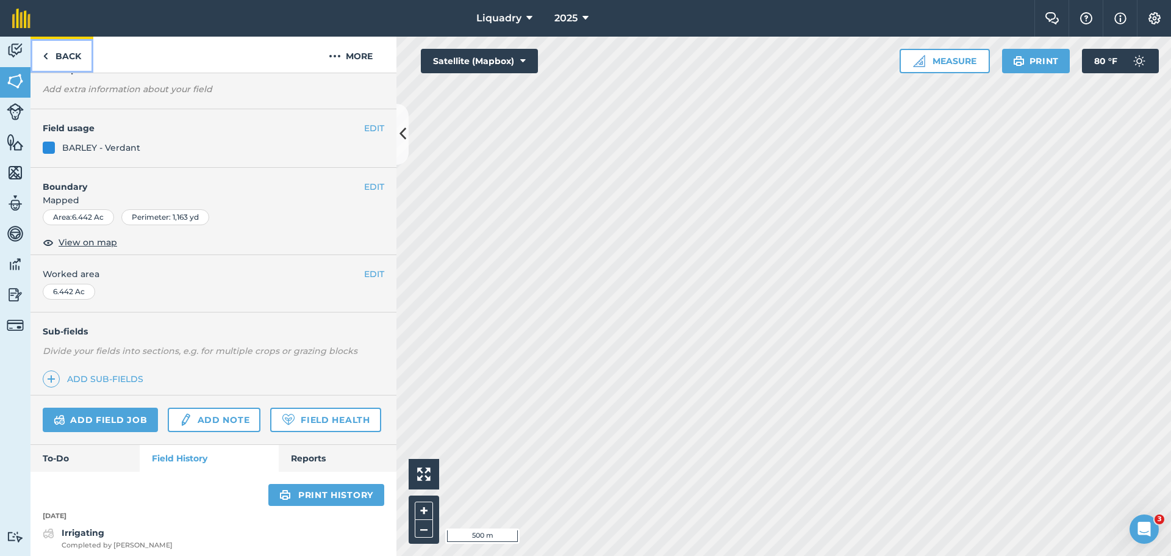
scroll to position [893, 0]
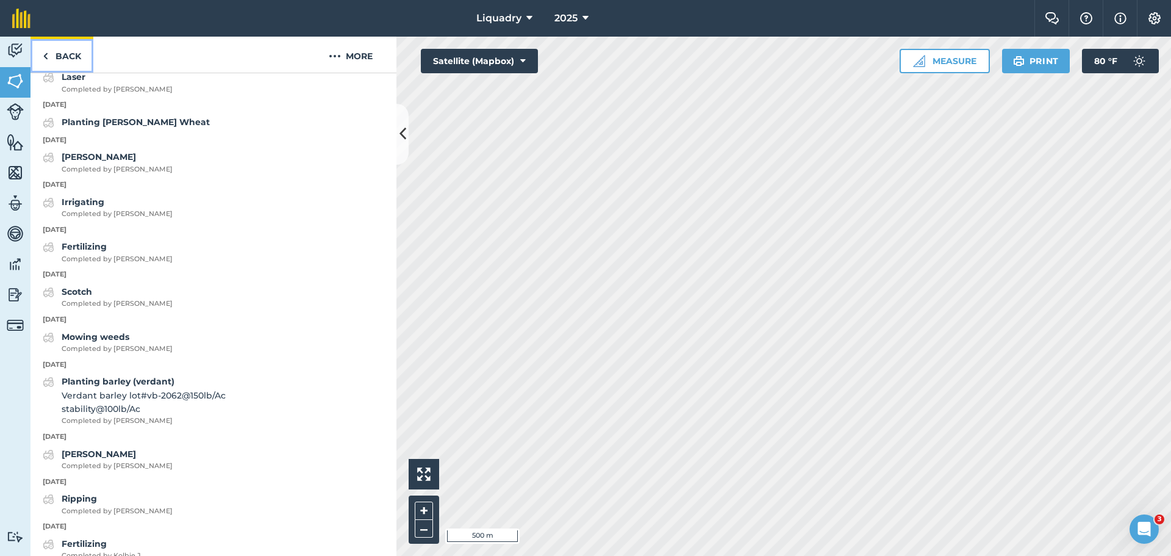
click at [51, 52] on link "Back" at bounding box center [62, 55] width 63 height 36
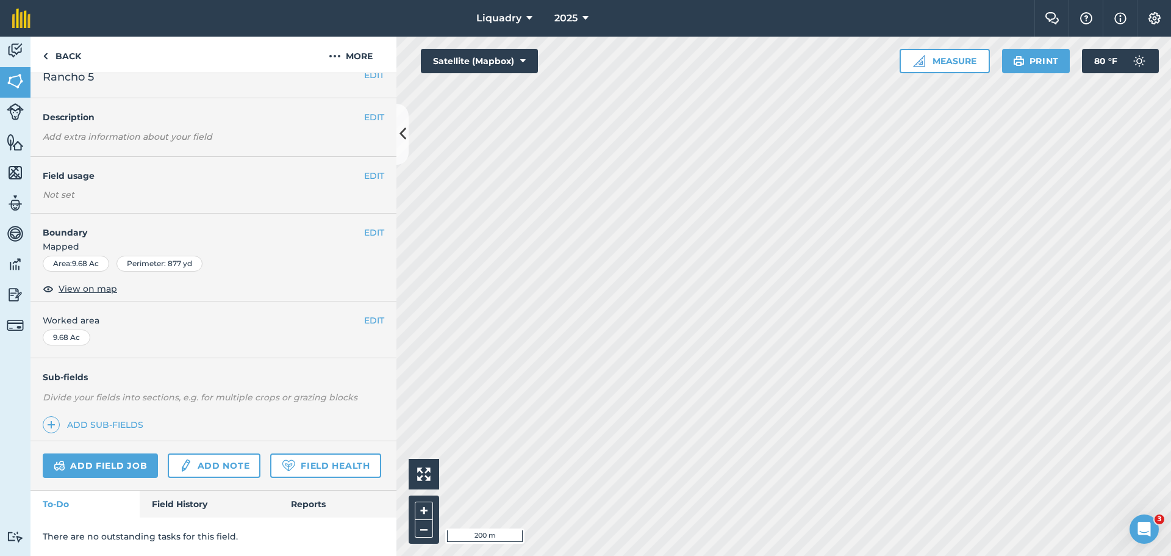
scroll to position [51, 0]
click at [168, 501] on link "Field History" at bounding box center [209, 503] width 138 height 27
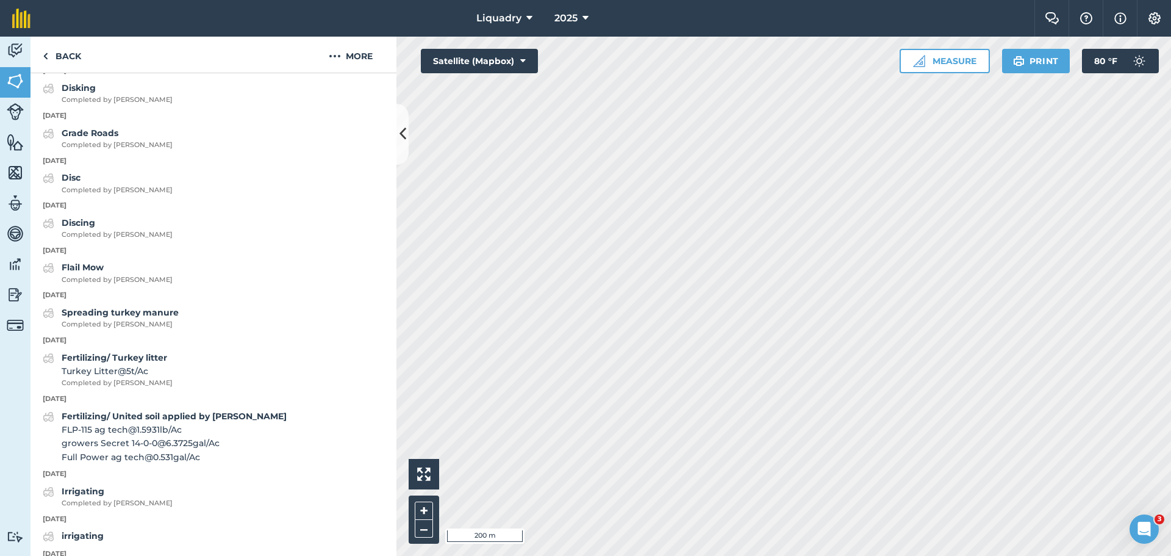
scroll to position [1081, 0]
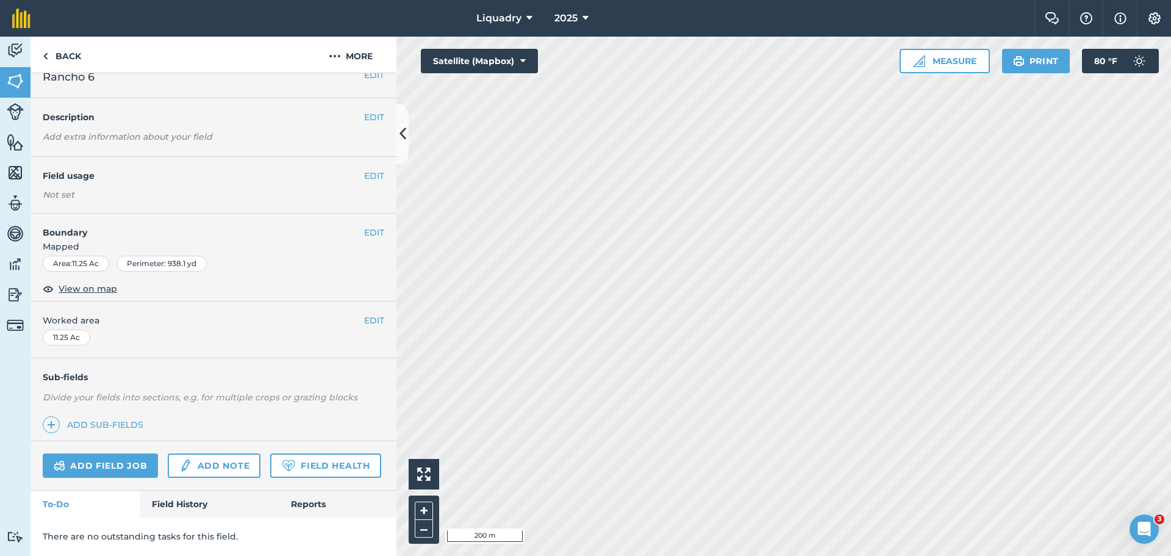
scroll to position [51, 0]
click at [179, 498] on link "Field History" at bounding box center [209, 503] width 138 height 27
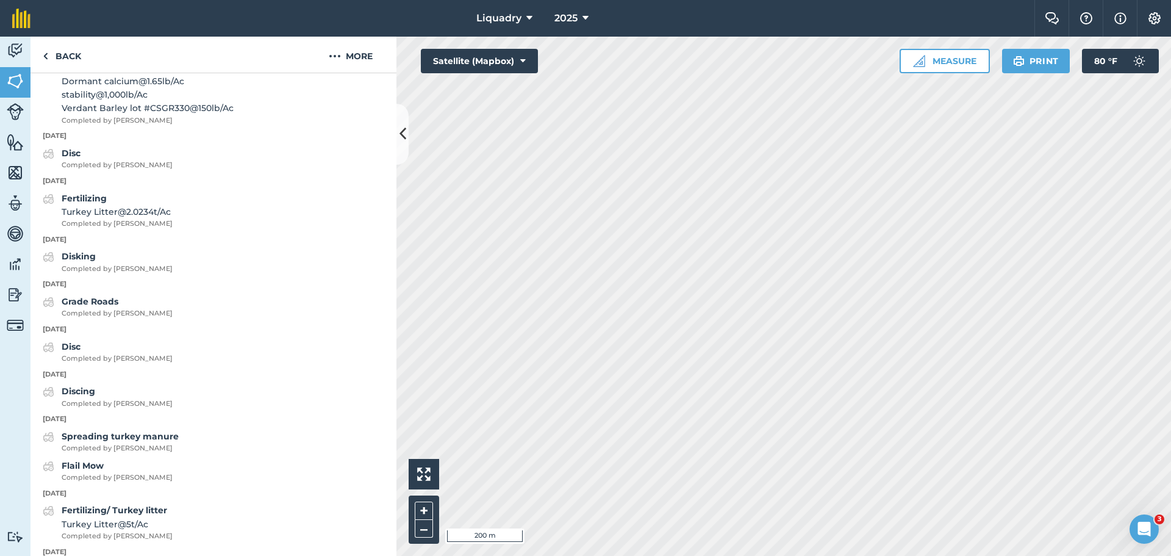
scroll to position [777, 0]
